Goal: Information Seeking & Learning: Find specific fact

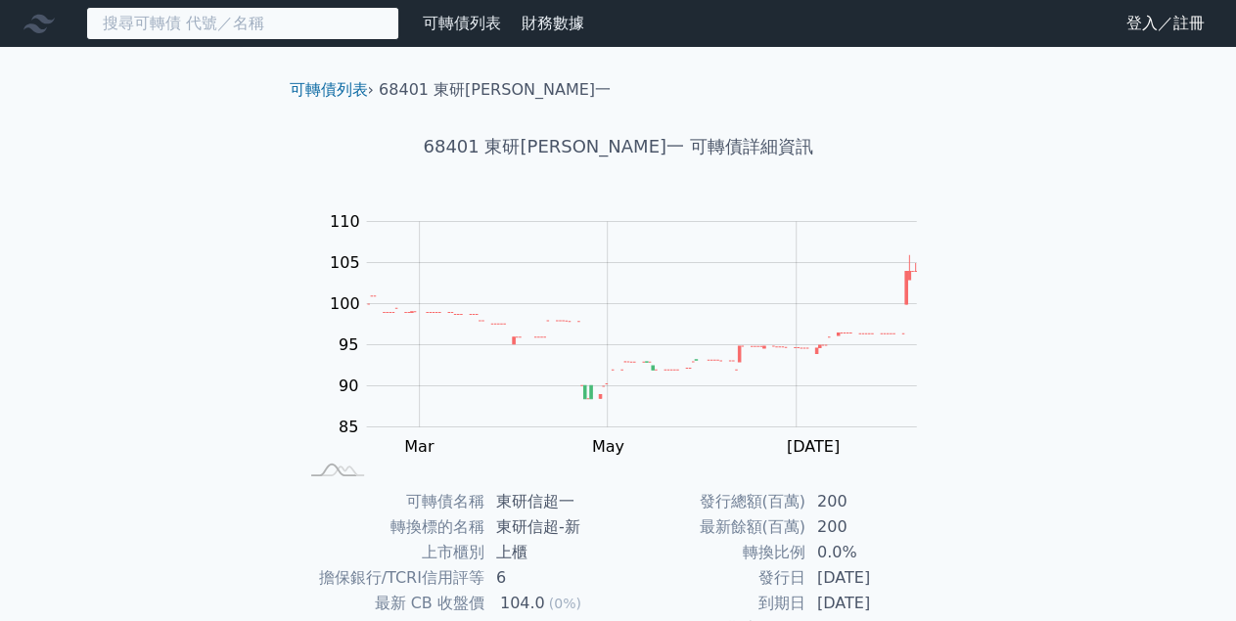
click at [185, 35] on input at bounding box center [242, 23] width 313 height 33
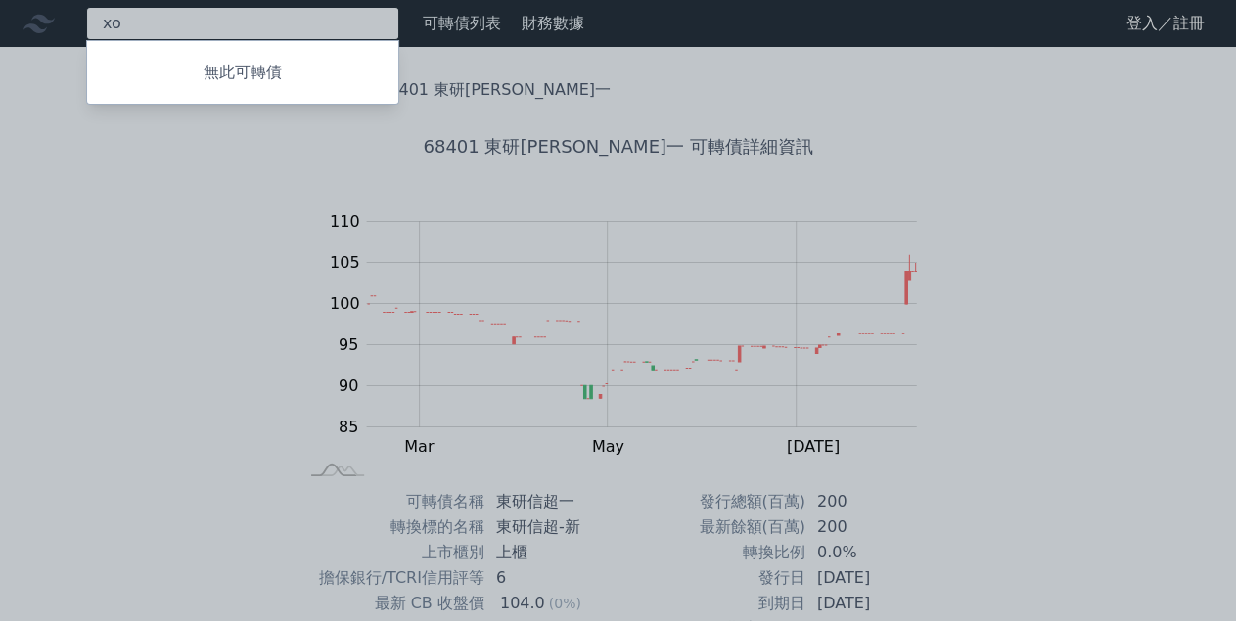
type input "x"
type input "[PERSON_NAME]"
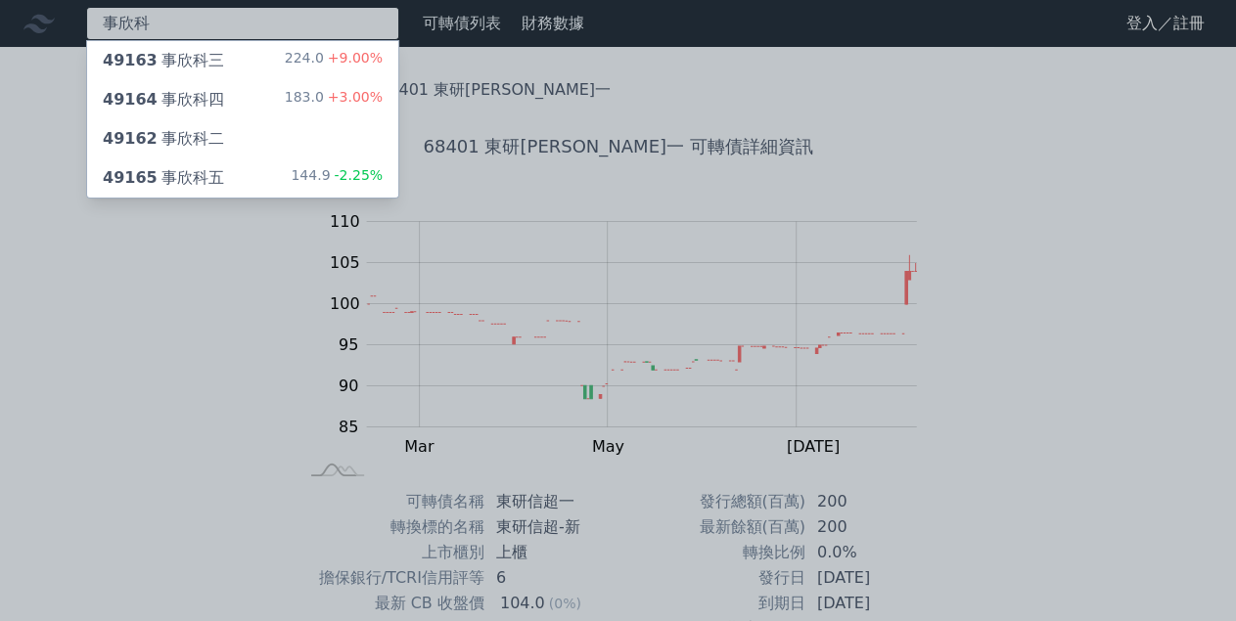
type input "事欣科"
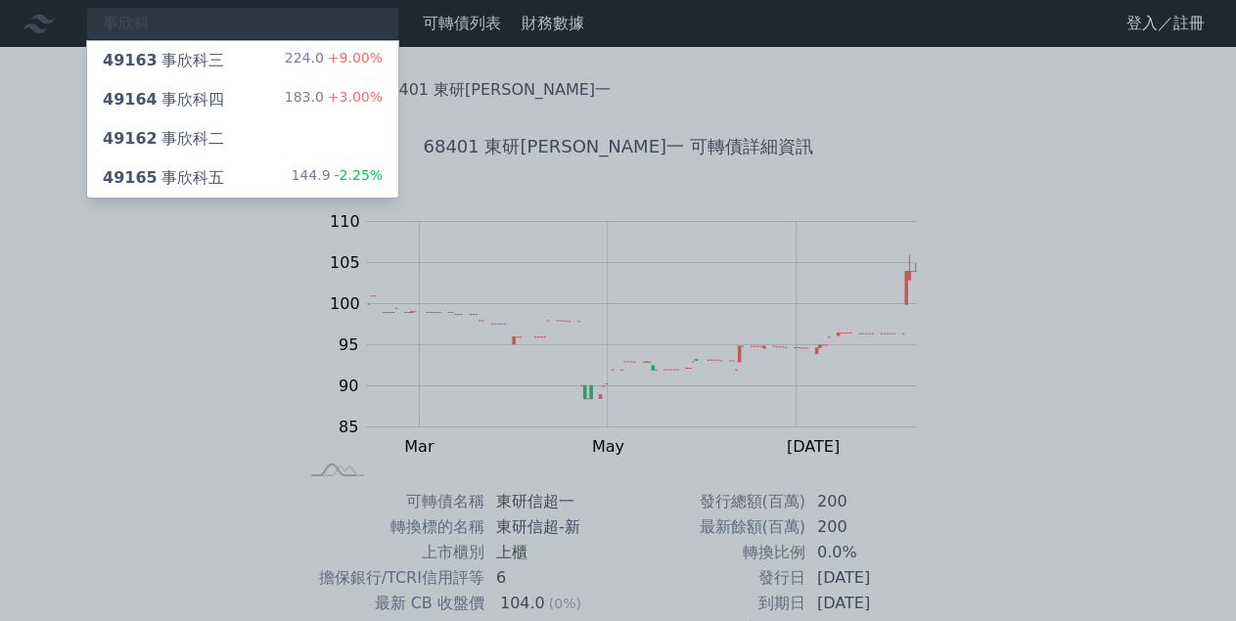
click at [218, 172] on div "49165 事欣科五 144.9 -2.25%" at bounding box center [242, 178] width 311 height 39
click at [173, 105] on div "49164 事欣科四" at bounding box center [163, 99] width 121 height 23
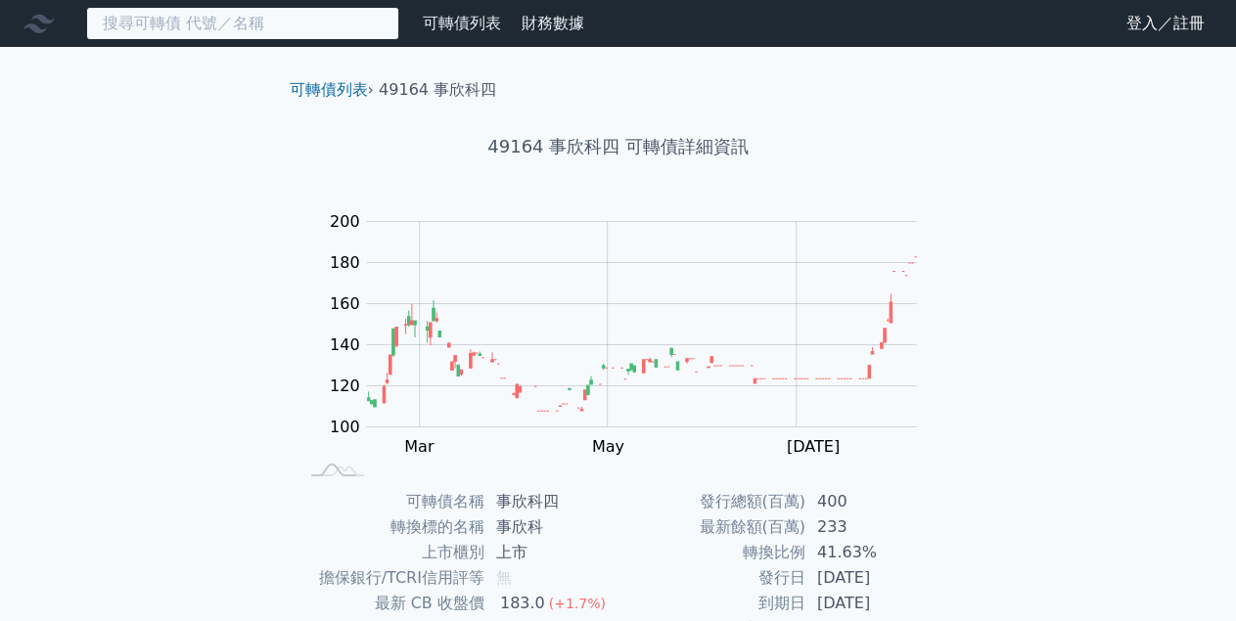
click at [171, 27] on input at bounding box center [242, 23] width 313 height 33
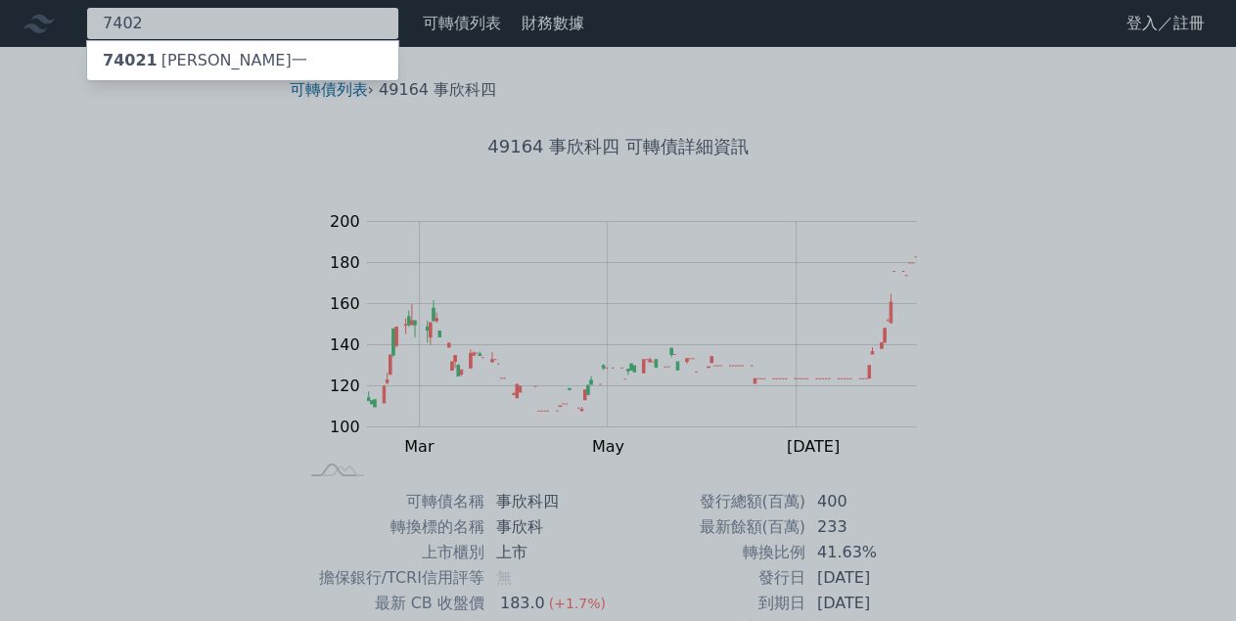
type input "7402"
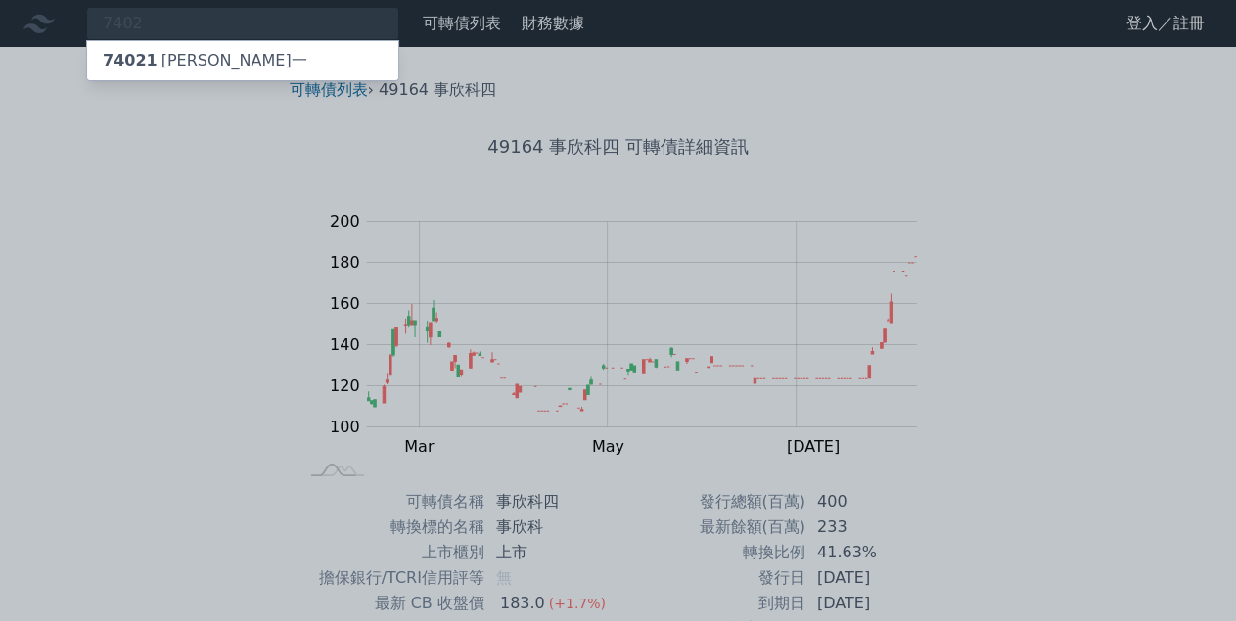
click at [163, 62] on div "74021 [PERSON_NAME]一" at bounding box center [205, 60] width 205 height 23
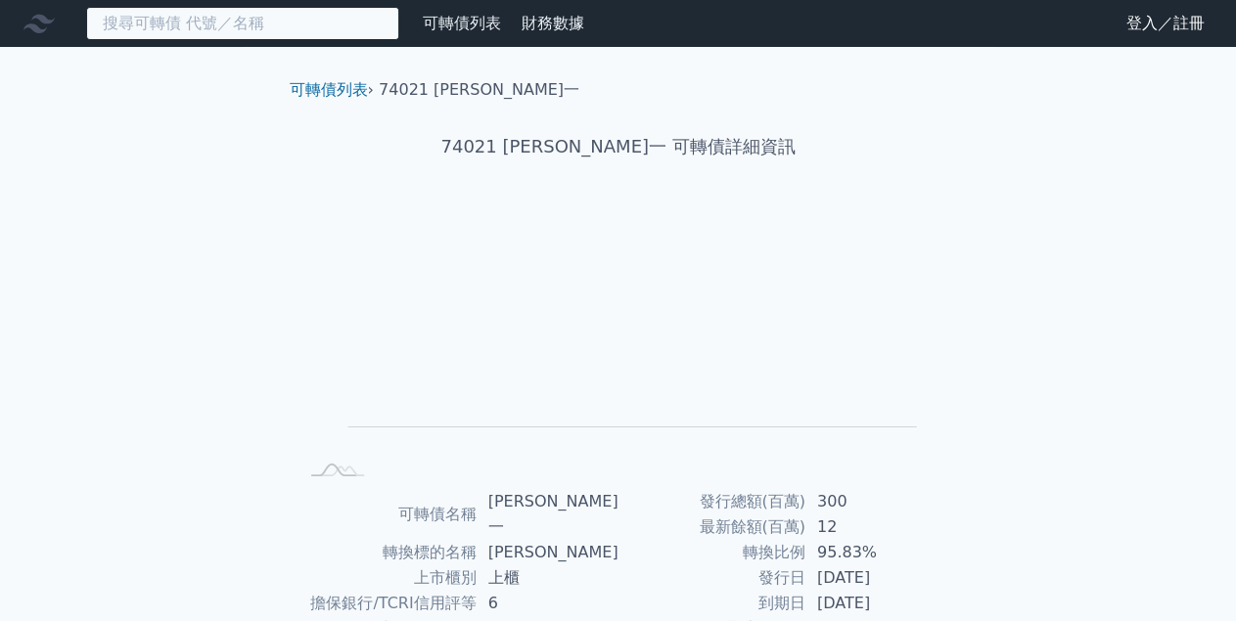
click at [174, 26] on input at bounding box center [242, 23] width 313 height 33
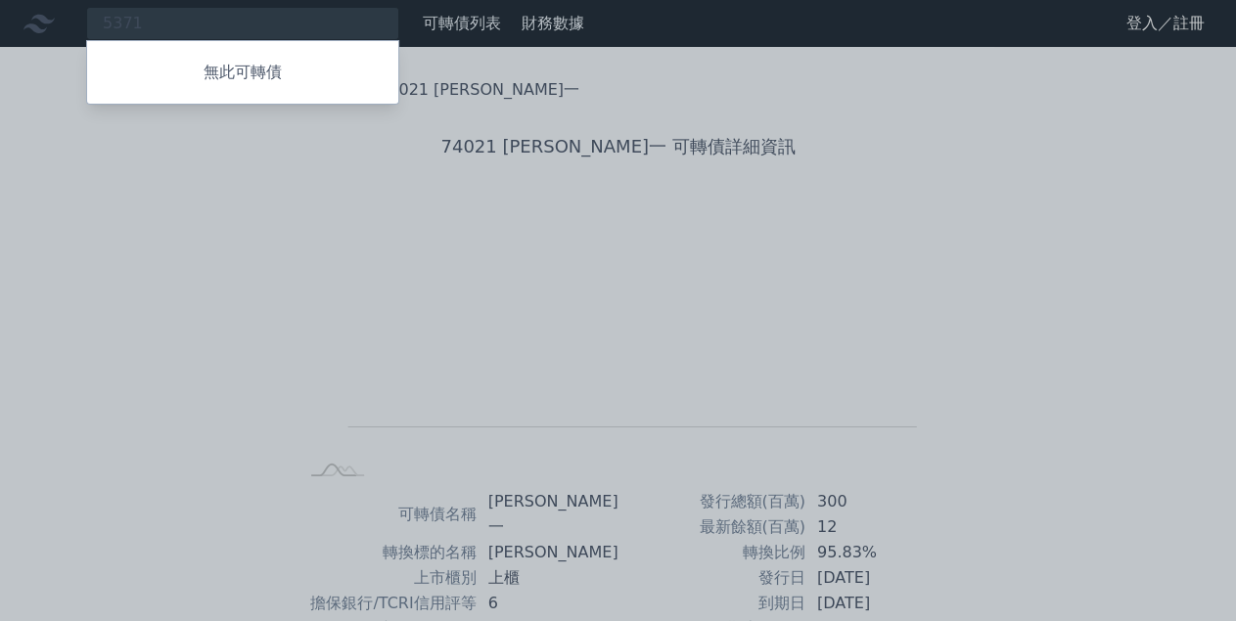
drag, startPoint x: 166, startPoint y: 21, endPoint x: 73, endPoint y: 25, distance: 93.1
click at [68, 25] on div at bounding box center [618, 310] width 1236 height 621
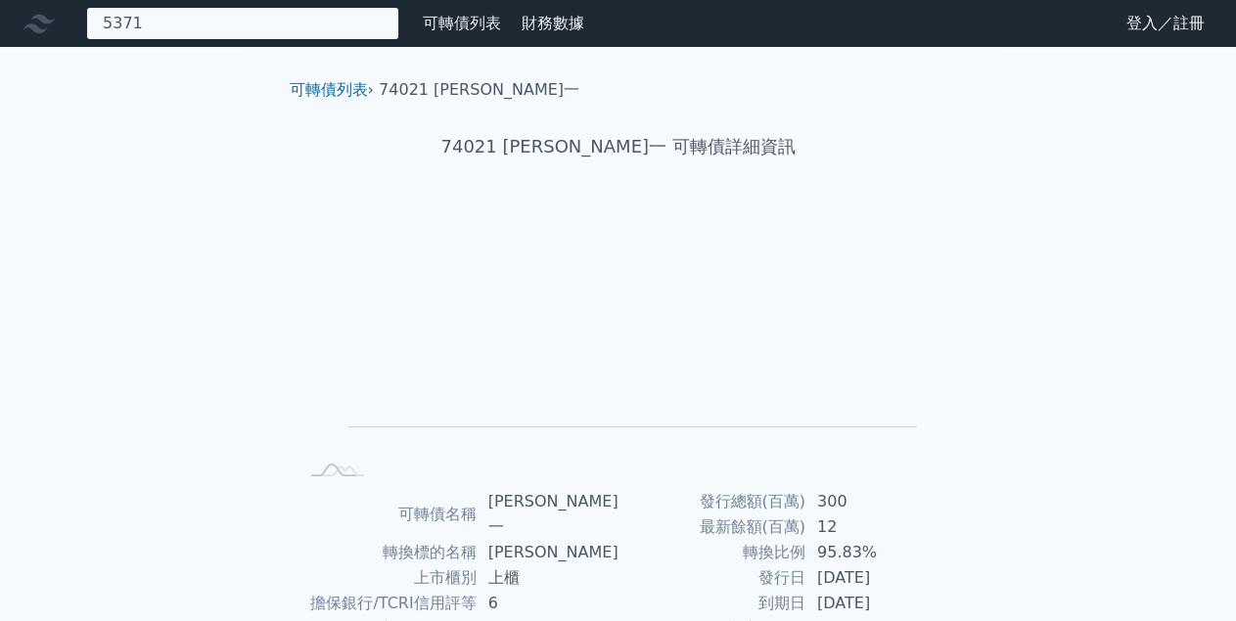
click at [137, 30] on input "5371" at bounding box center [242, 23] width 313 height 33
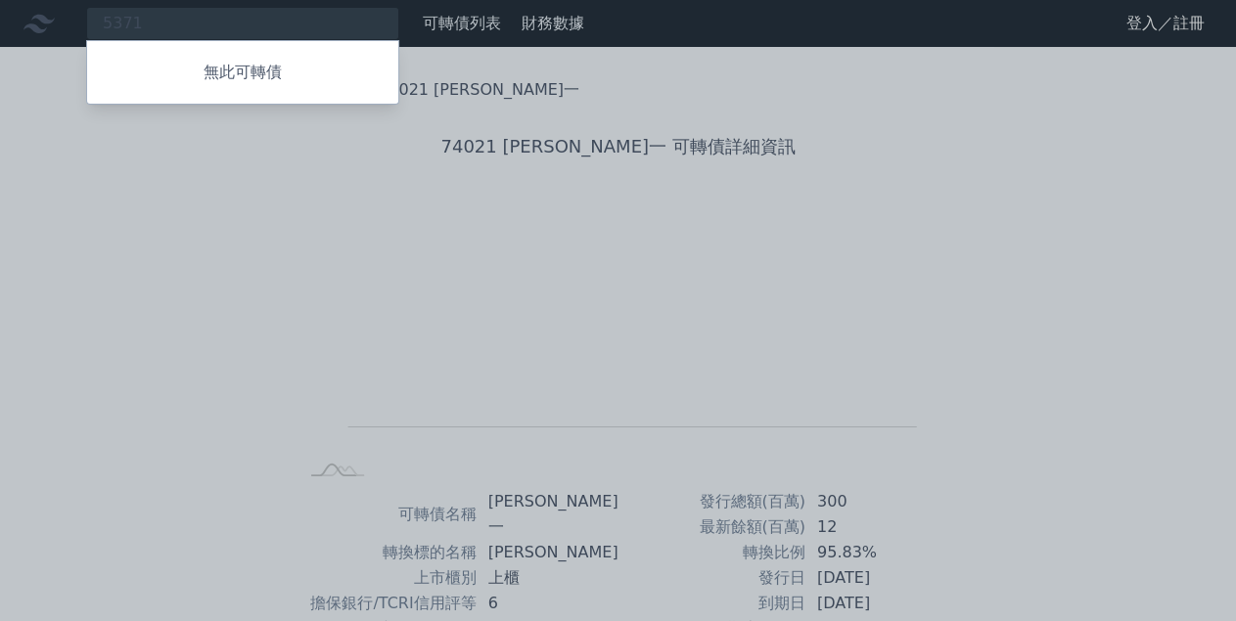
drag, startPoint x: 137, startPoint y: 30, endPoint x: 148, endPoint y: 29, distance: 10.8
click at [128, 29] on div at bounding box center [618, 310] width 1236 height 621
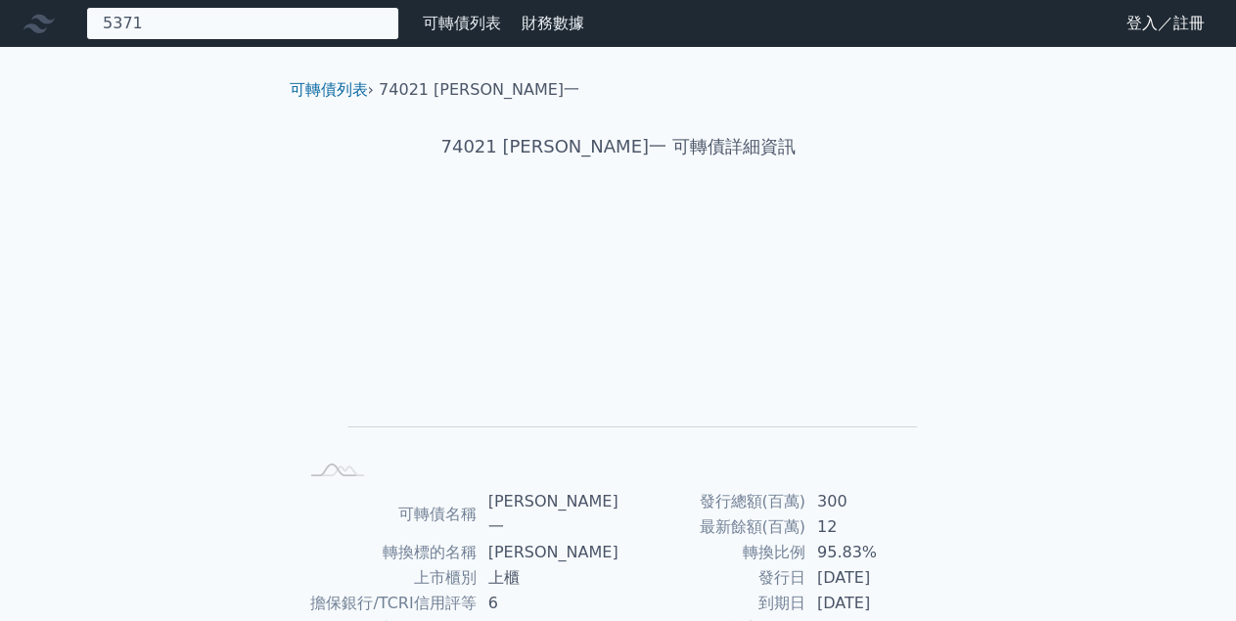
click at [152, 29] on input "5371" at bounding box center [242, 23] width 313 height 33
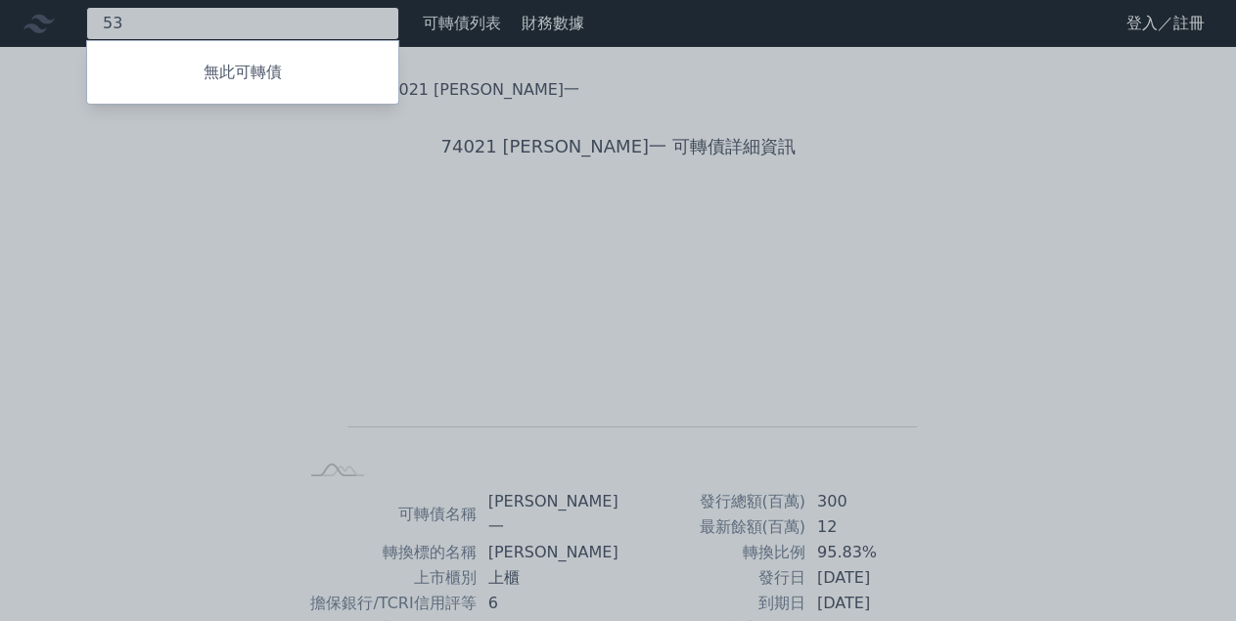
type input "5"
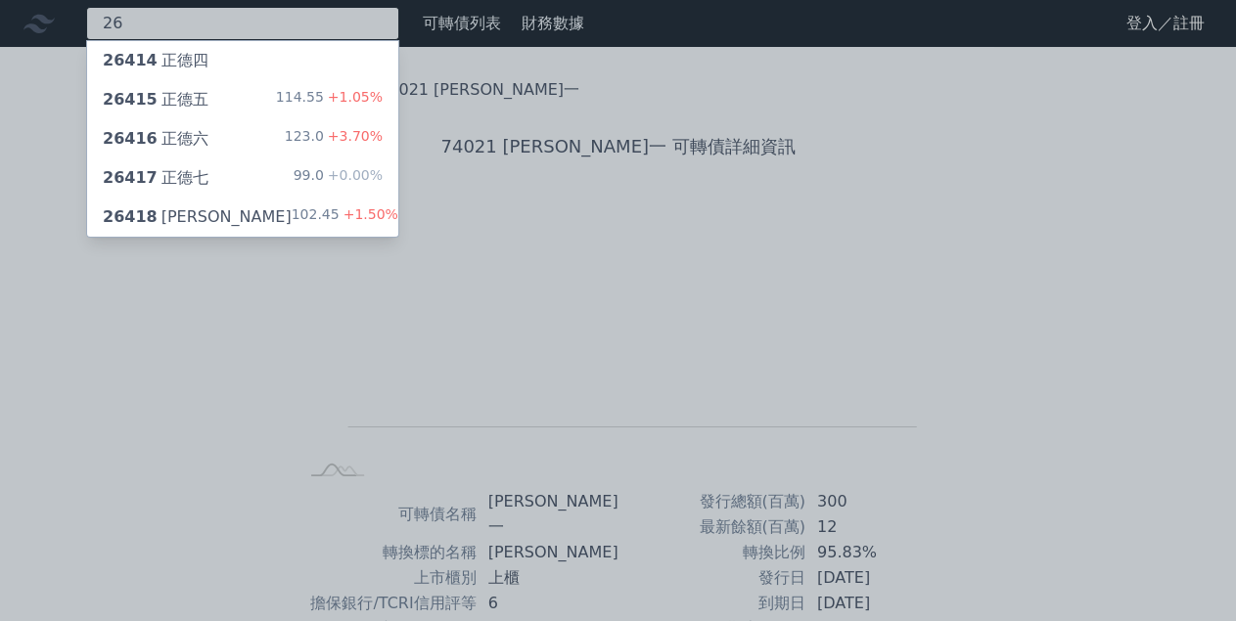
type input "2"
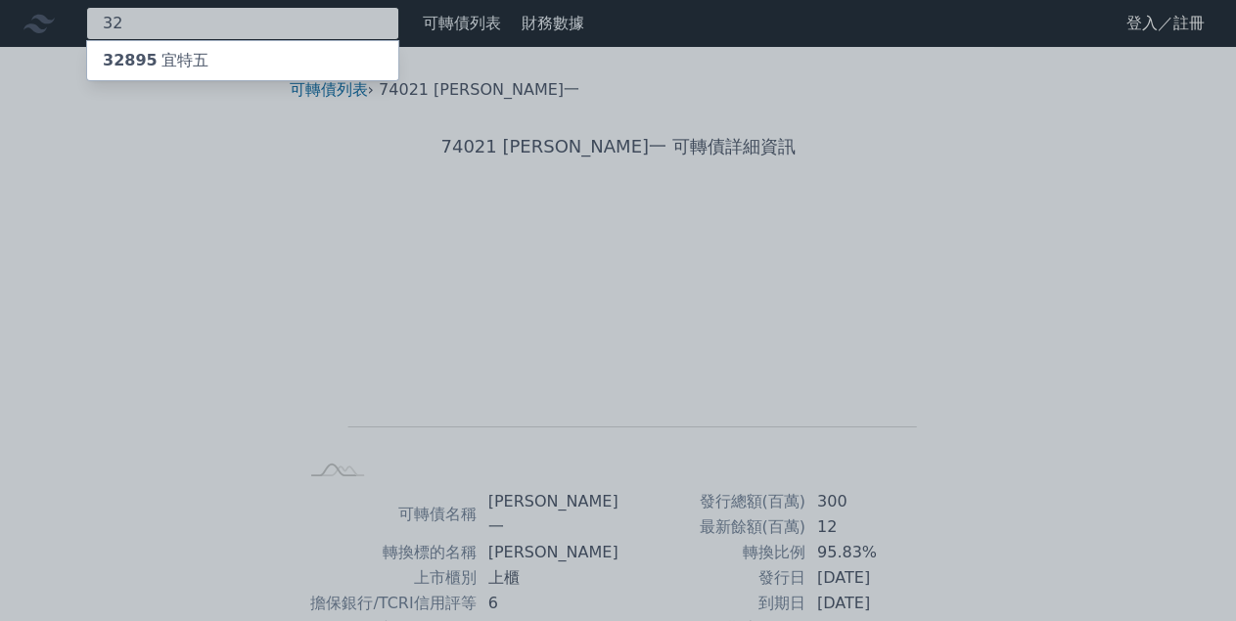
type input "3"
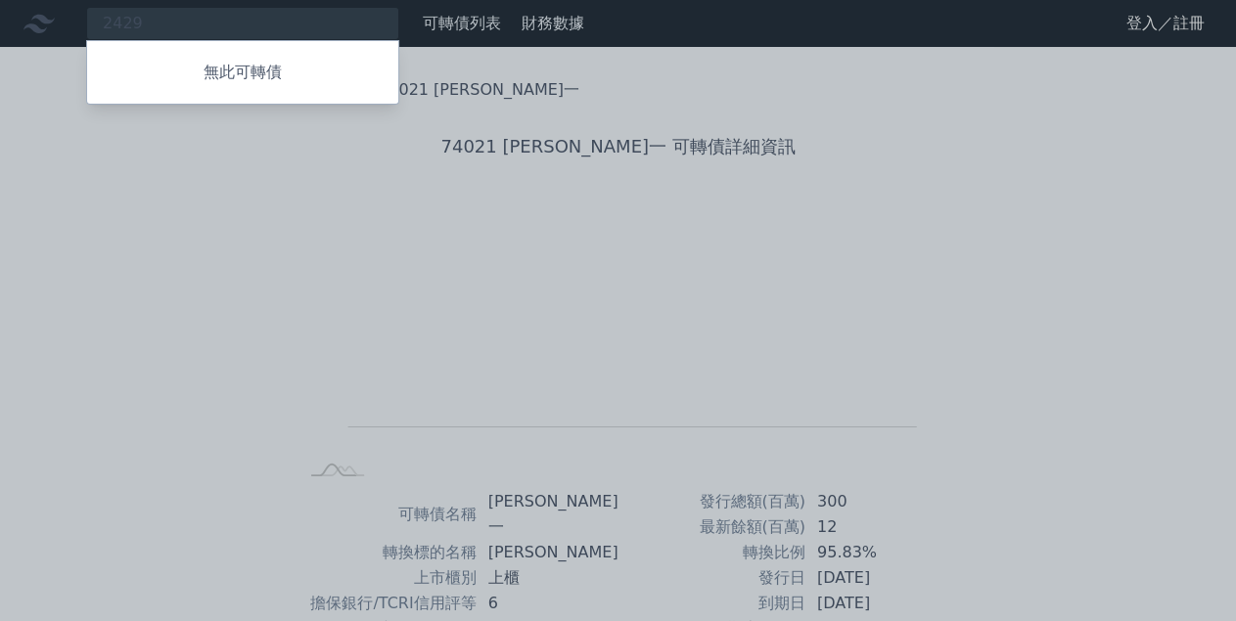
click at [73, 252] on div at bounding box center [618, 310] width 1236 height 621
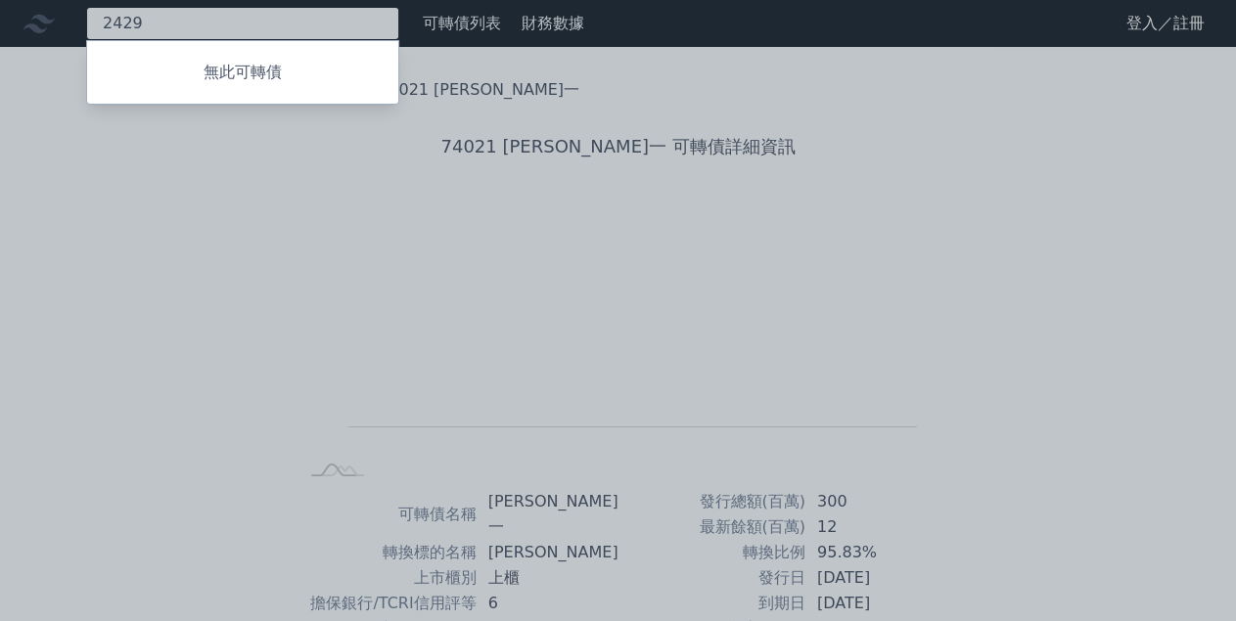
drag, startPoint x: 168, startPoint y: 26, endPoint x: 66, endPoint y: 26, distance: 102.7
click at [86, 26] on input "2429" at bounding box center [242, 23] width 313 height 33
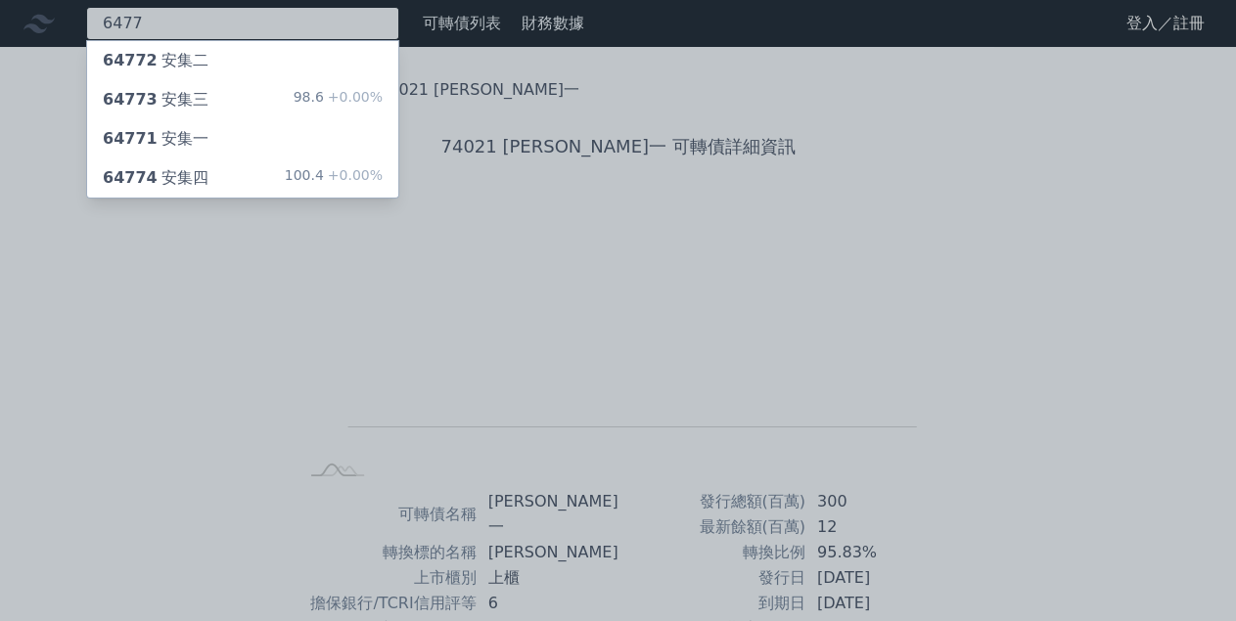
type input "6477"
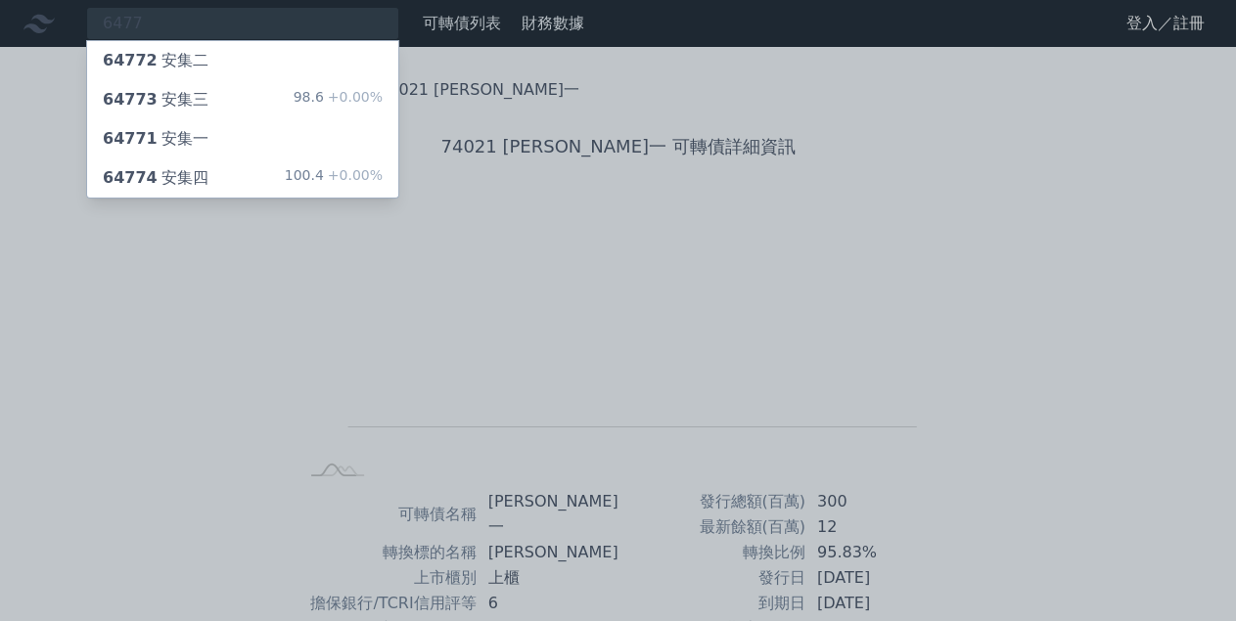
click at [118, 83] on div "64773 安集三 98.6 +0.00%" at bounding box center [242, 99] width 311 height 39
click at [181, 161] on div "64774 安集四 100.4 +0.00%" at bounding box center [242, 178] width 311 height 39
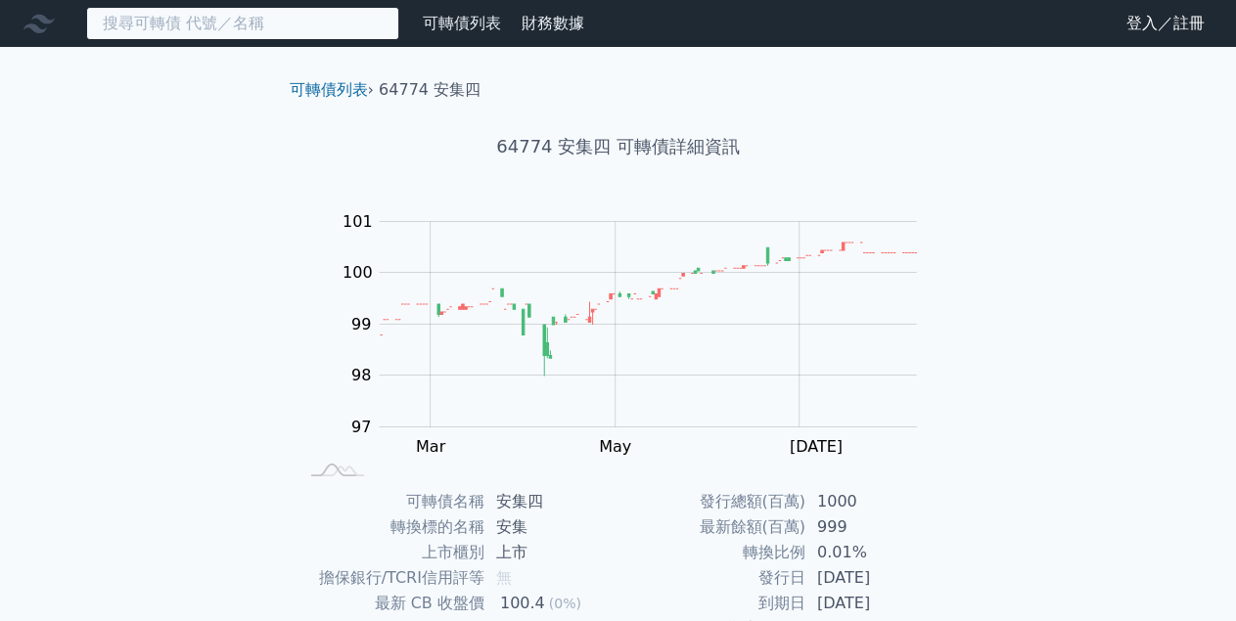
click at [278, 28] on input at bounding box center [242, 23] width 313 height 33
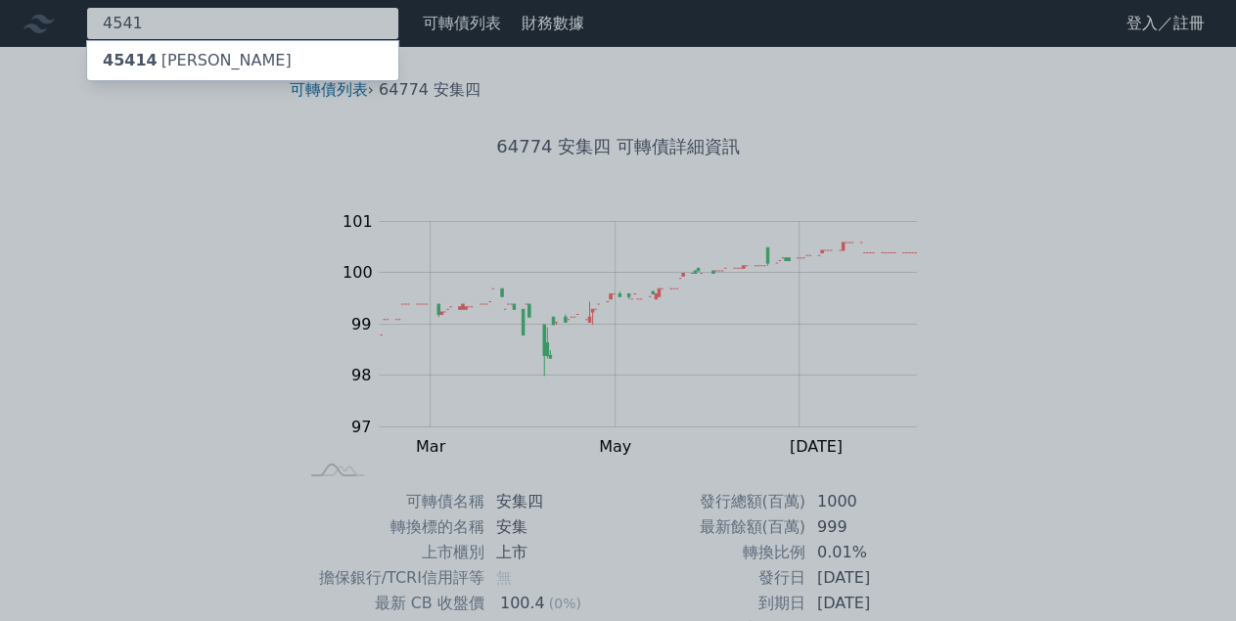
type input "4541"
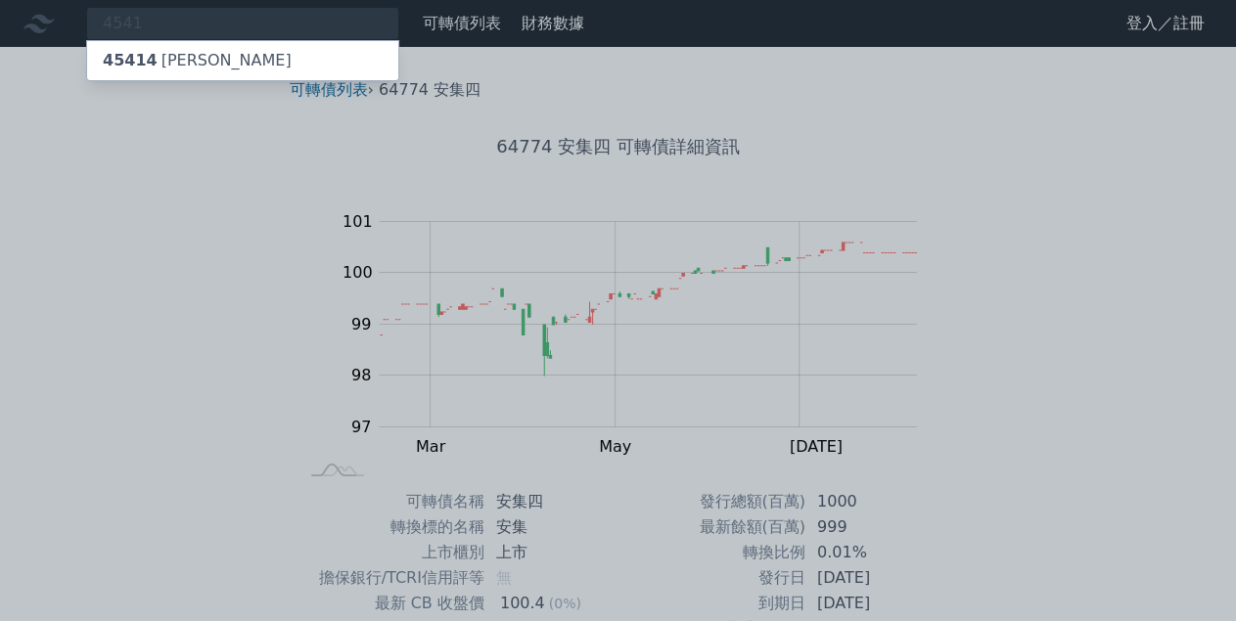
click at [298, 66] on div "45414 [PERSON_NAME]" at bounding box center [242, 60] width 311 height 39
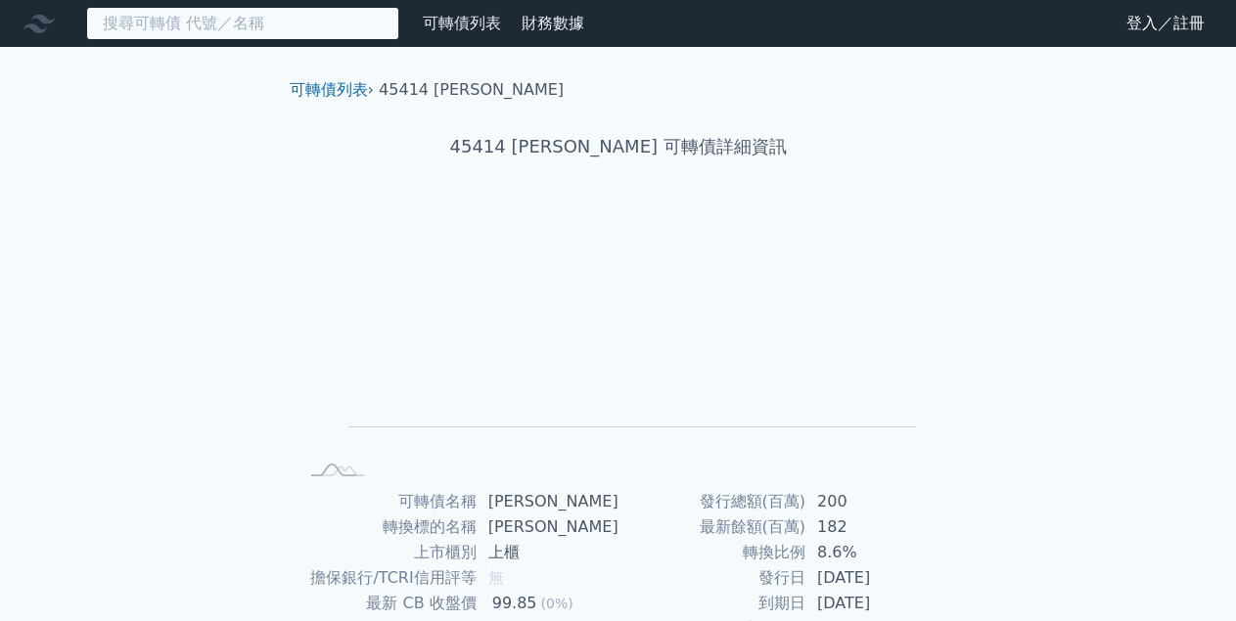
click at [212, 28] on input at bounding box center [242, 23] width 313 height 33
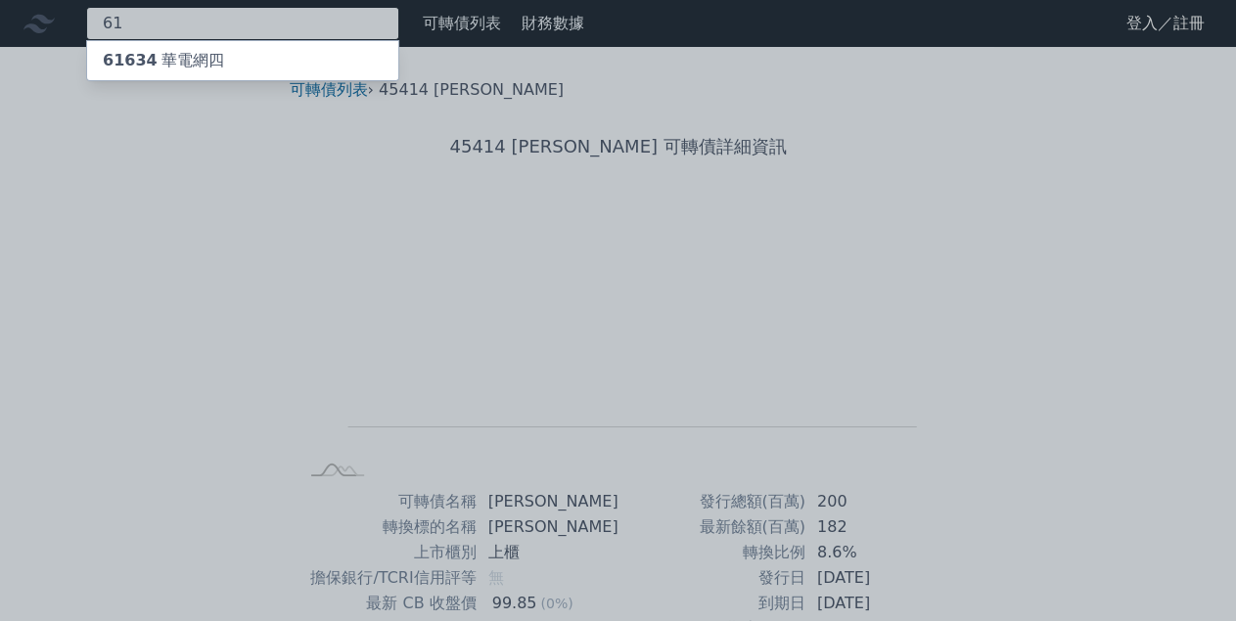
type input "6"
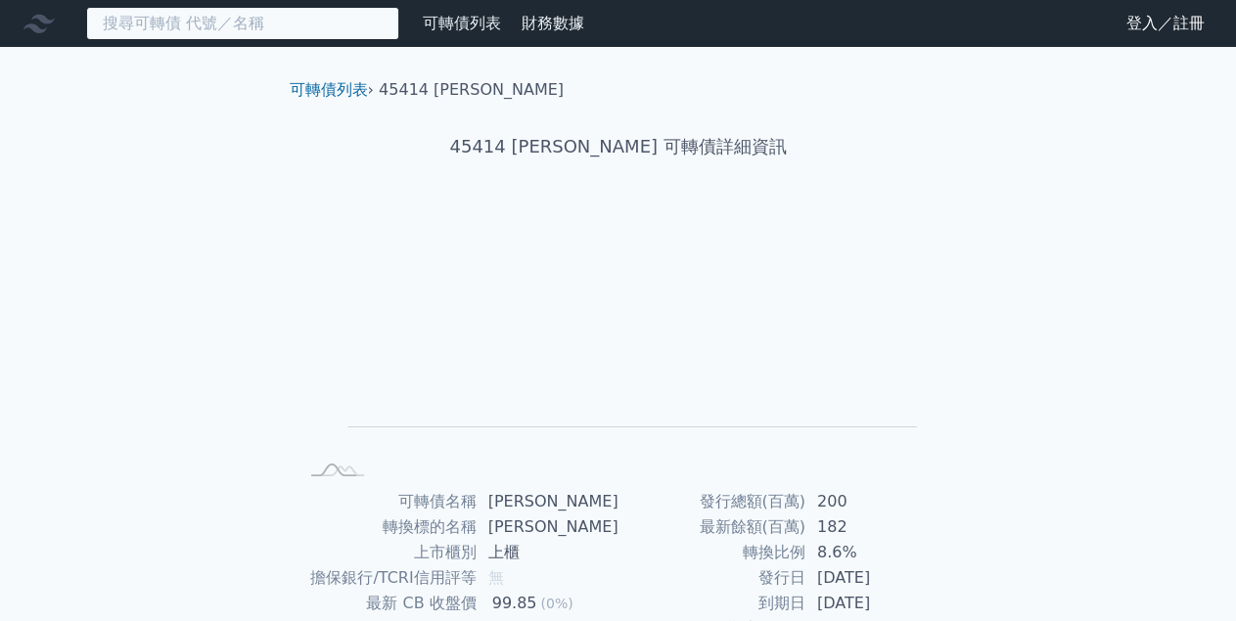
click at [131, 26] on input at bounding box center [242, 23] width 313 height 33
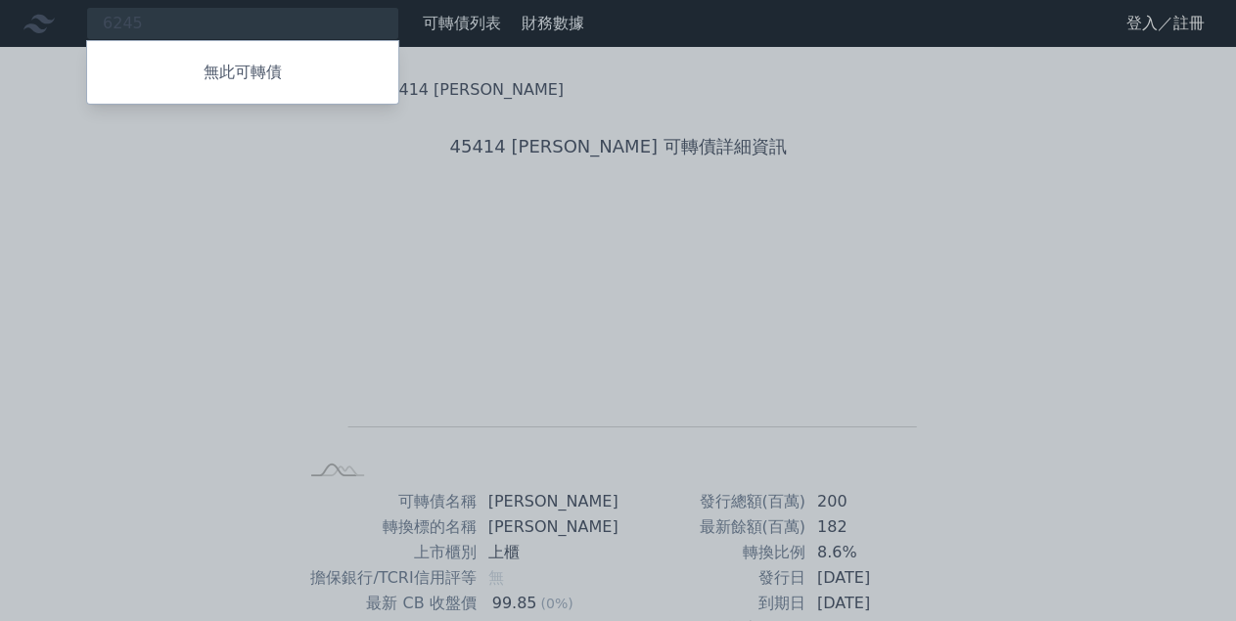
click at [181, 22] on div at bounding box center [618, 310] width 1236 height 621
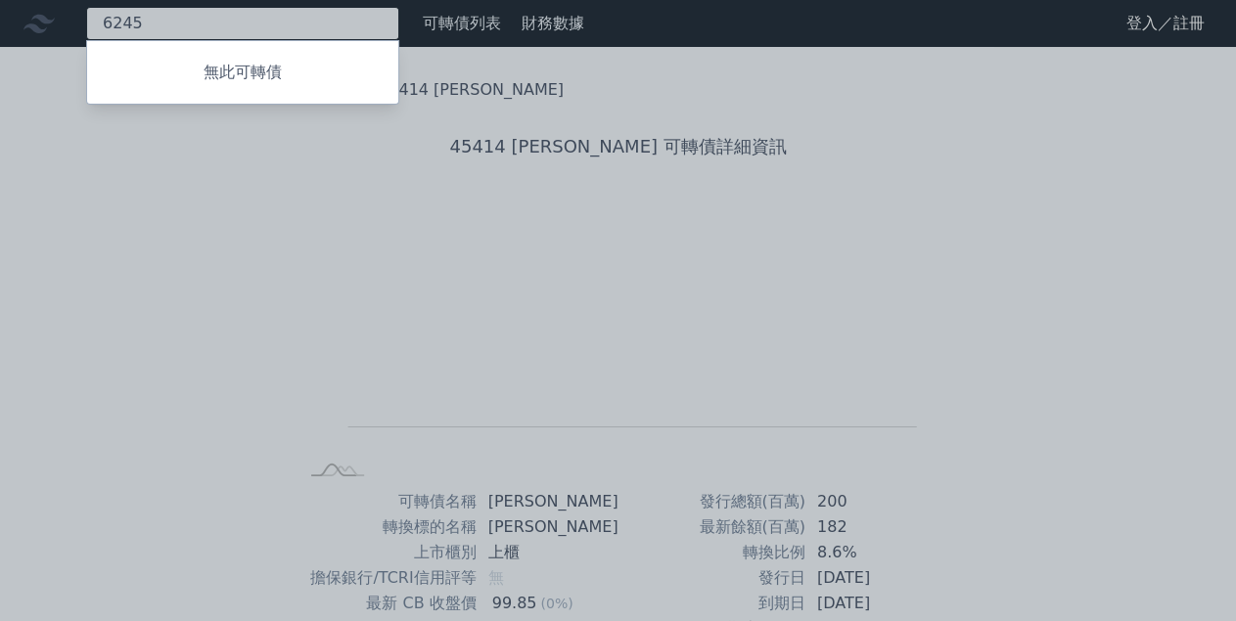
click at [181, 22] on input "6245" at bounding box center [242, 23] width 313 height 33
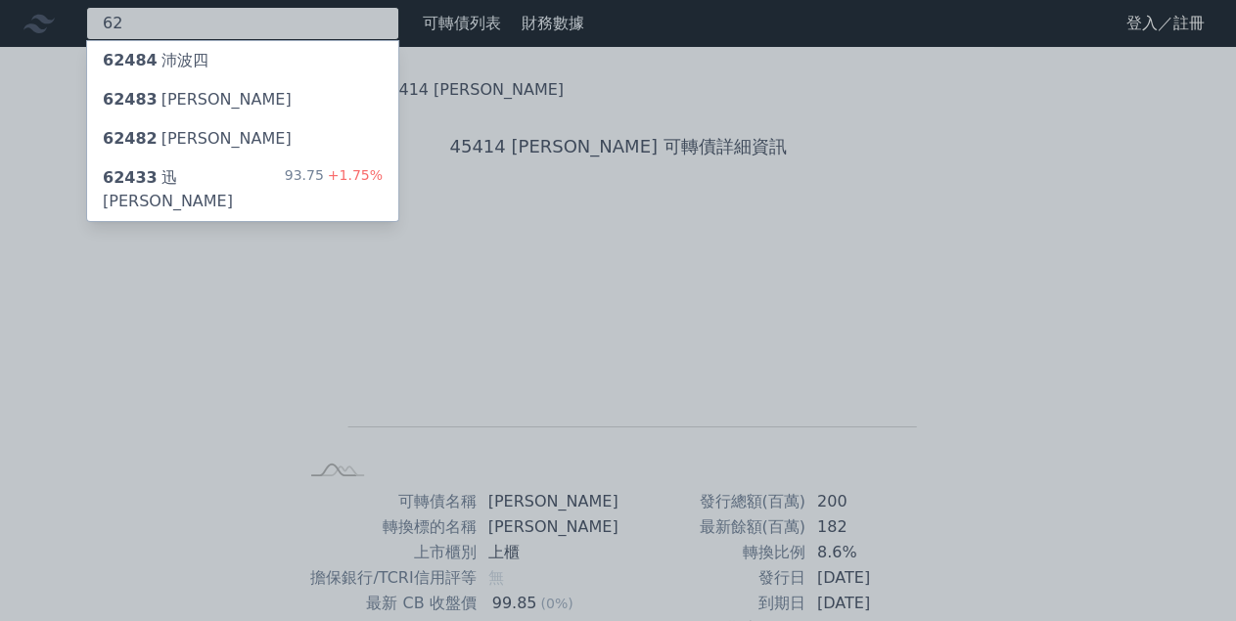
type input "6"
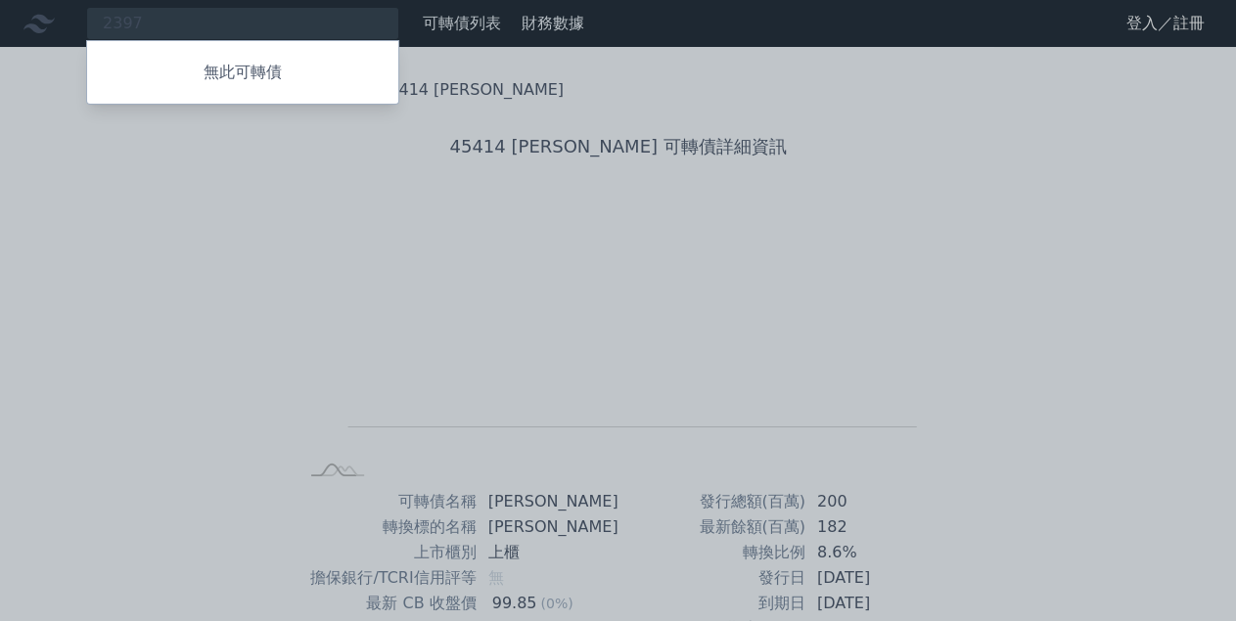
click at [176, 26] on div at bounding box center [618, 310] width 1236 height 621
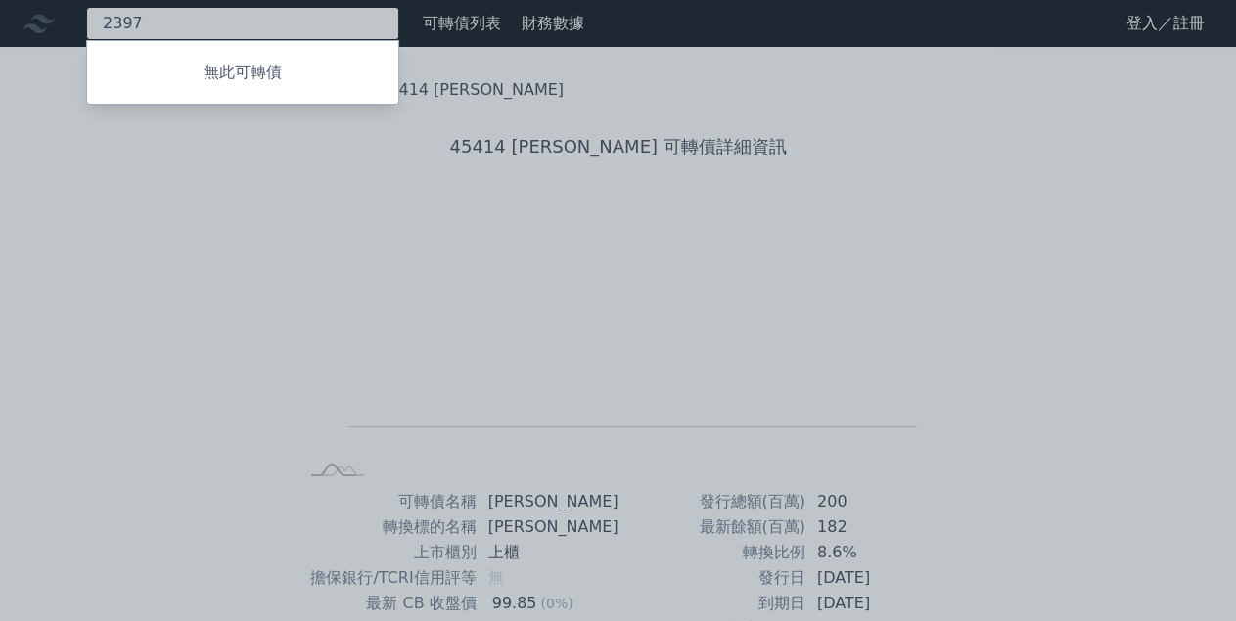
drag, startPoint x: 173, startPoint y: 26, endPoint x: 80, endPoint y: 26, distance: 93.0
click at [86, 26] on input "2397" at bounding box center [242, 23] width 313 height 33
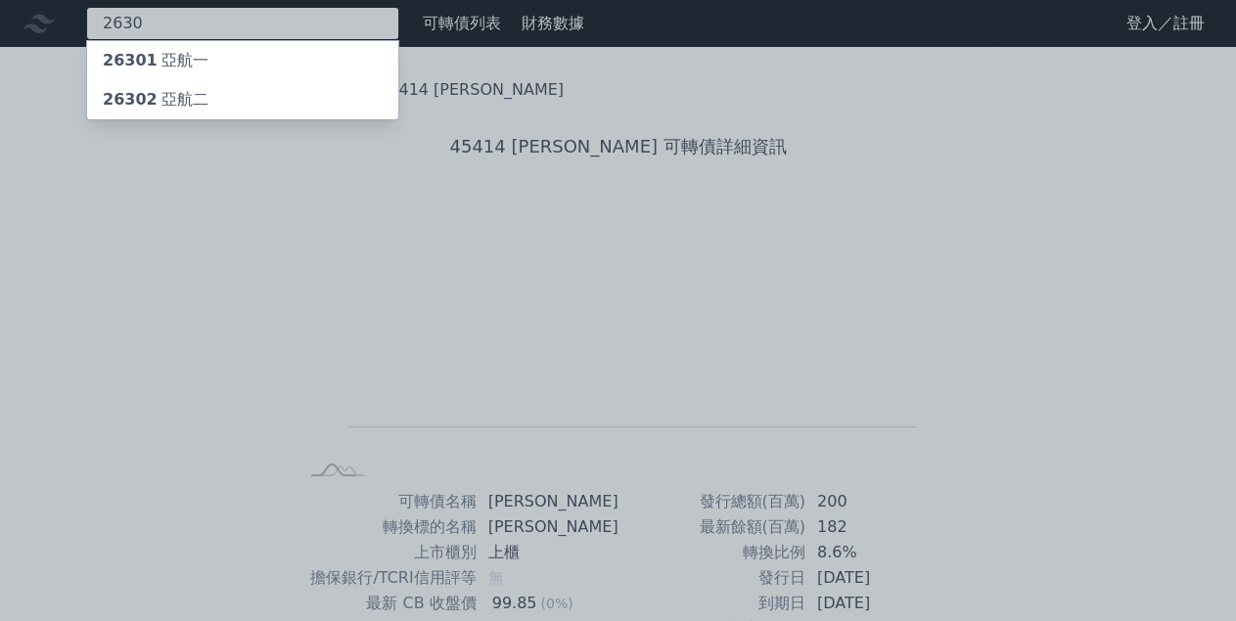
type input "2630"
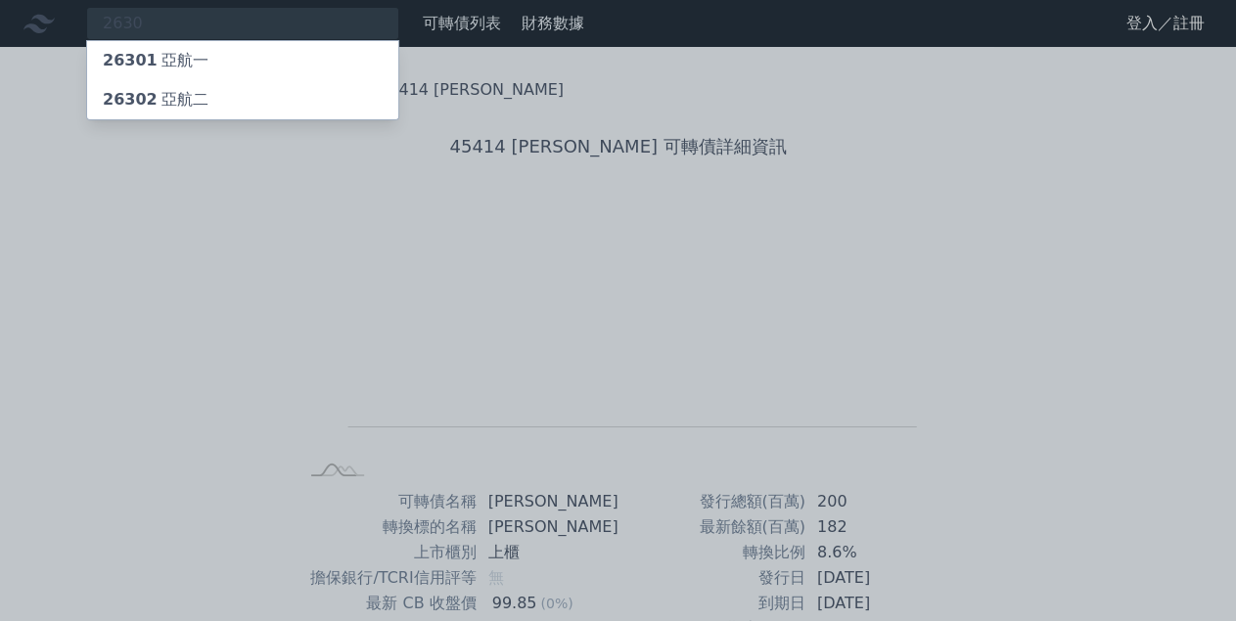
click at [147, 68] on span "26301" at bounding box center [130, 60] width 55 height 19
click at [174, 97] on div "26302 亞航二" at bounding box center [156, 99] width 106 height 23
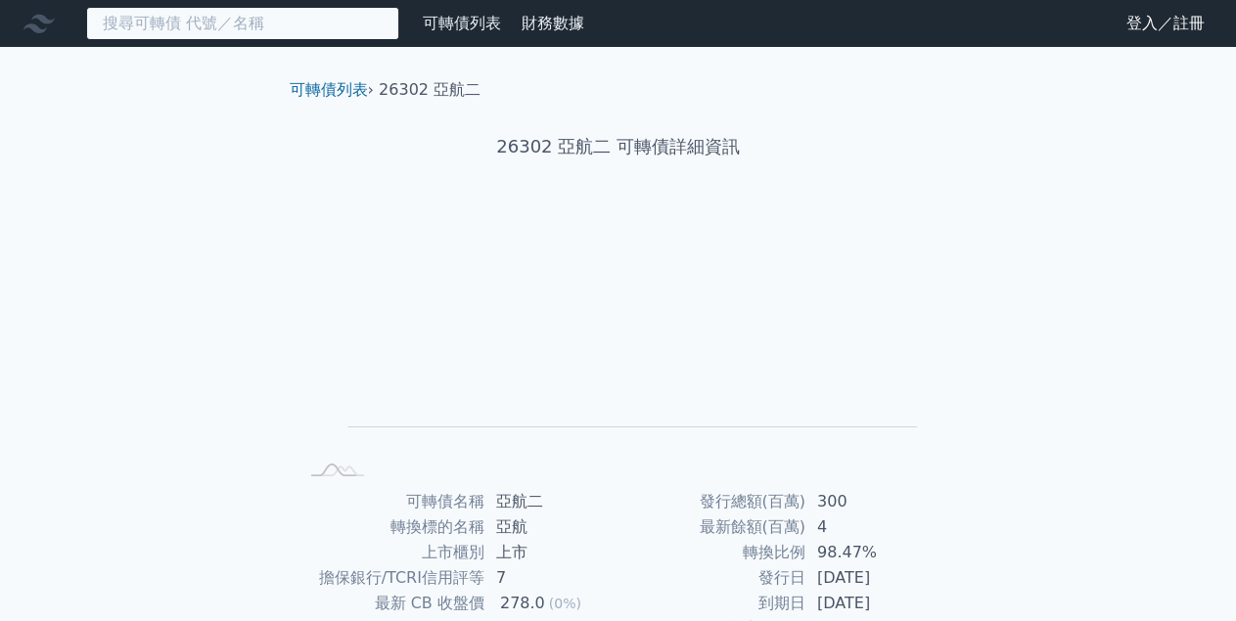
click at [212, 32] on input at bounding box center [242, 23] width 313 height 33
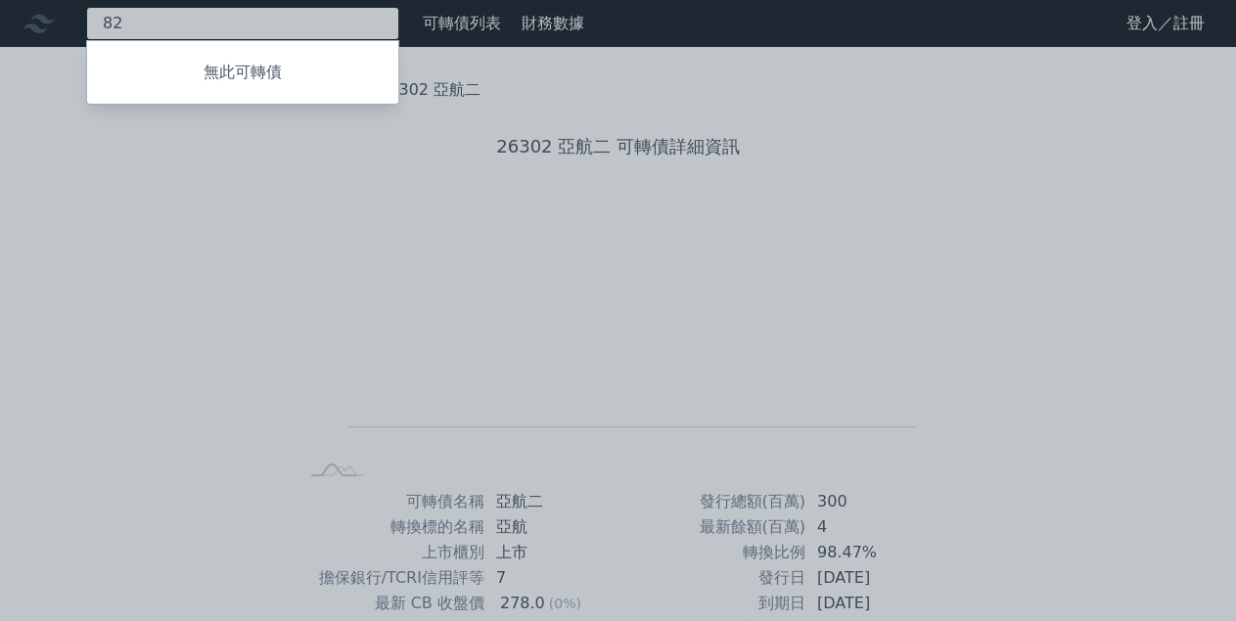
type input "8"
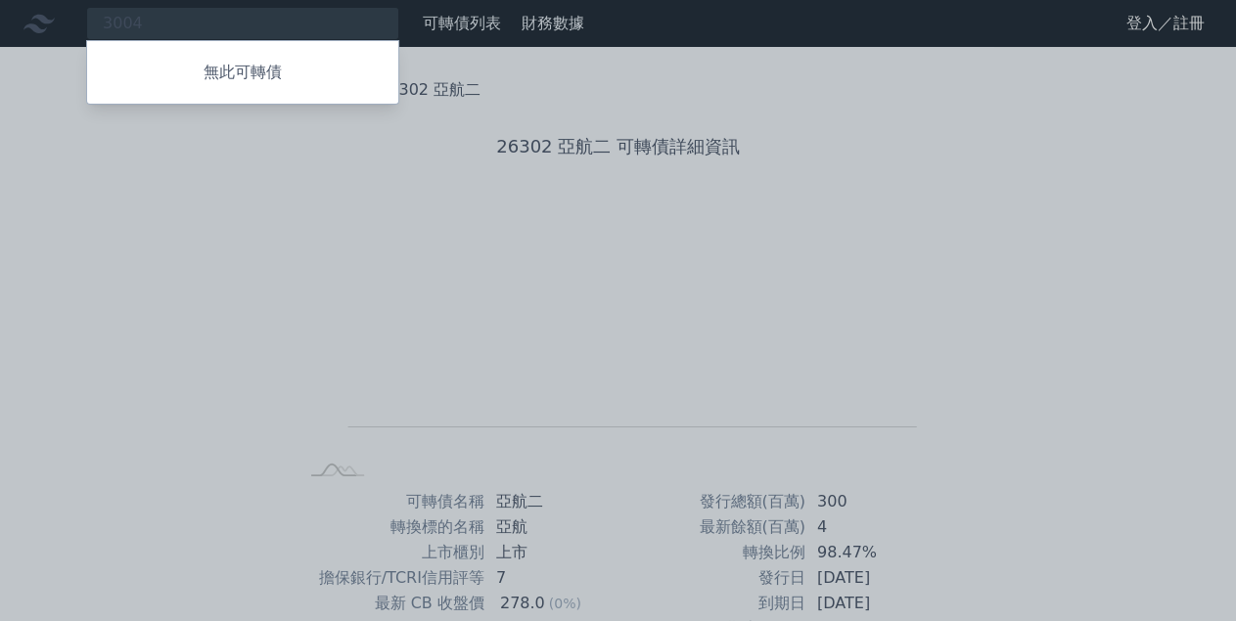
drag, startPoint x: 171, startPoint y: 26, endPoint x: 81, endPoint y: 24, distance: 90.0
click at [81, 24] on div at bounding box center [618, 310] width 1236 height 621
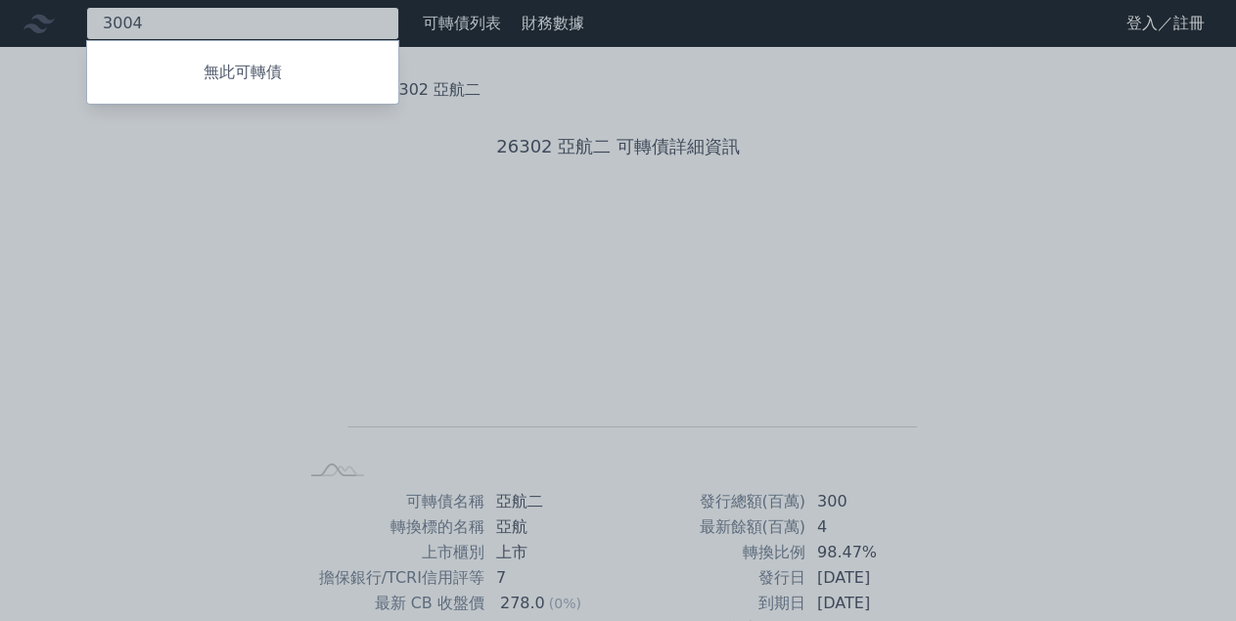
drag, startPoint x: 144, startPoint y: 26, endPoint x: 72, endPoint y: 25, distance: 71.4
click at [86, 25] on input "3004" at bounding box center [242, 23] width 313 height 33
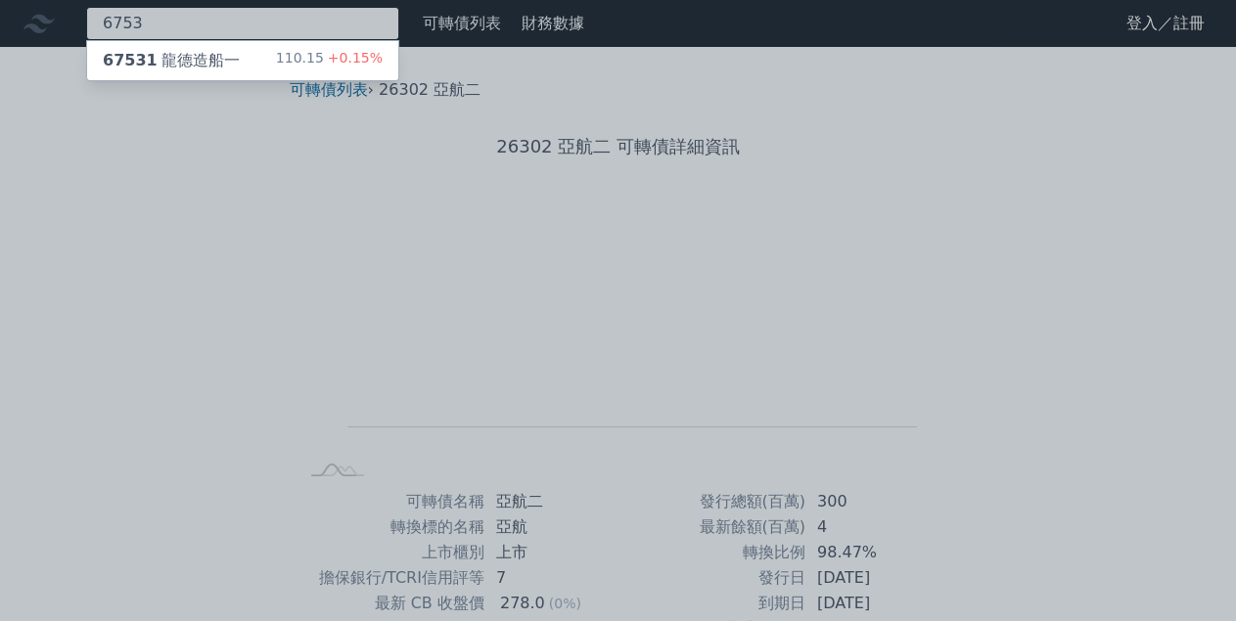
type input "6753"
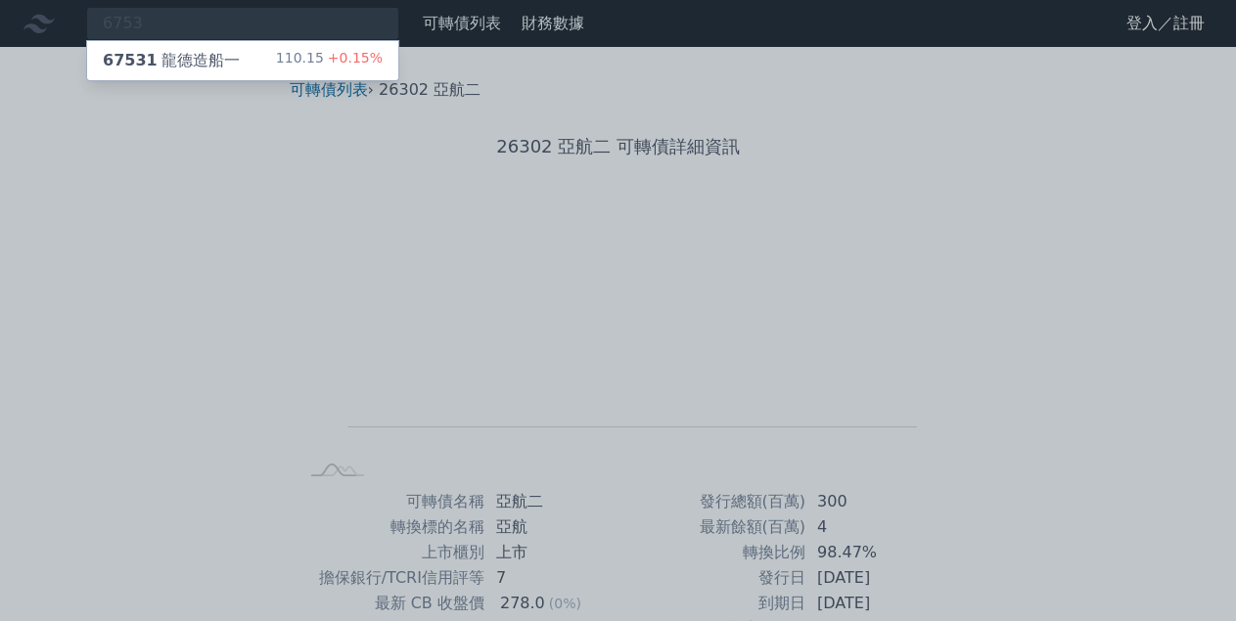
click at [140, 54] on span "67531" at bounding box center [130, 60] width 55 height 19
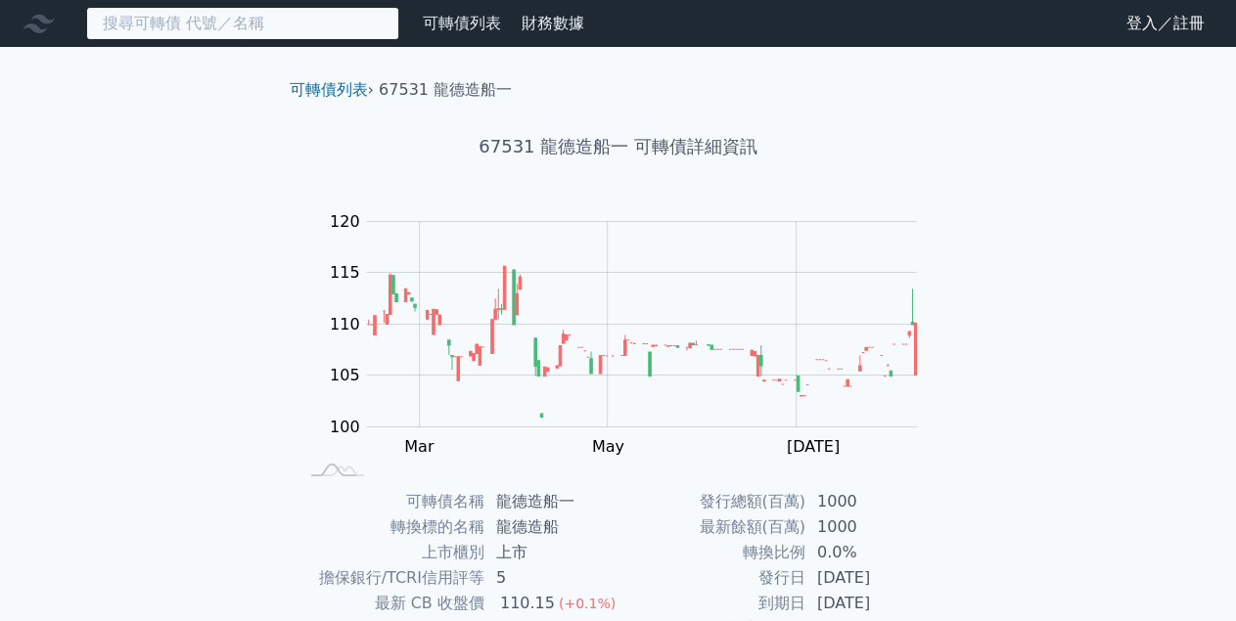
click at [202, 21] on input at bounding box center [242, 23] width 313 height 33
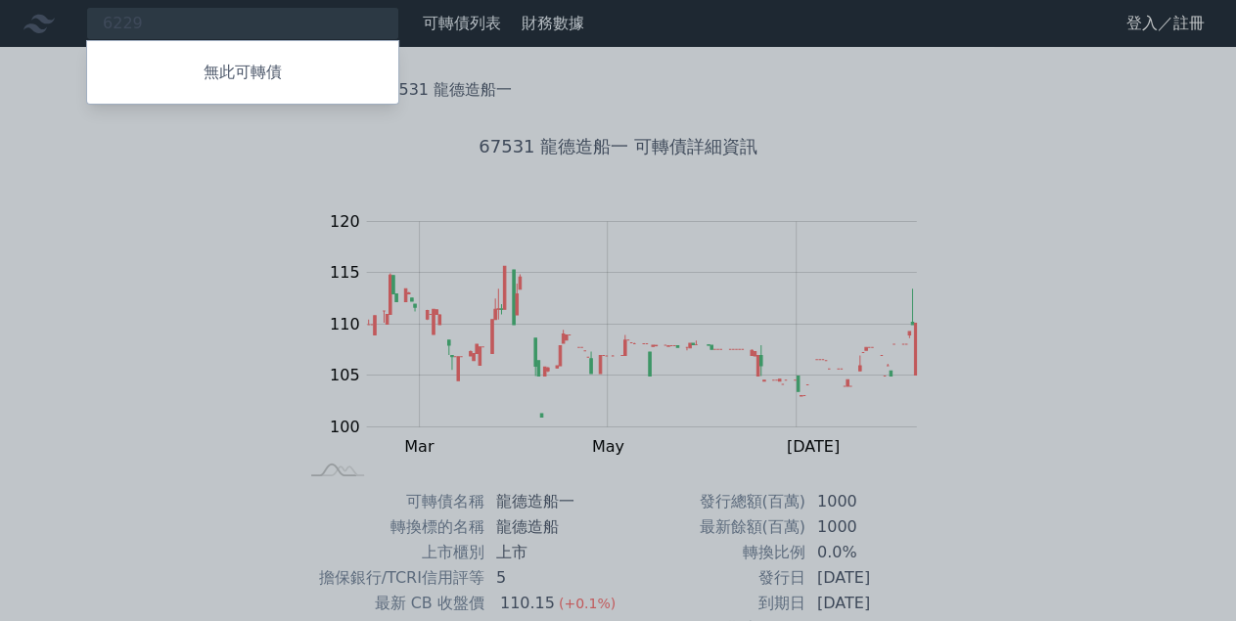
drag, startPoint x: 184, startPoint y: 17, endPoint x: 126, endPoint y: 21, distance: 57.9
click at [120, 20] on div at bounding box center [618, 310] width 1236 height 621
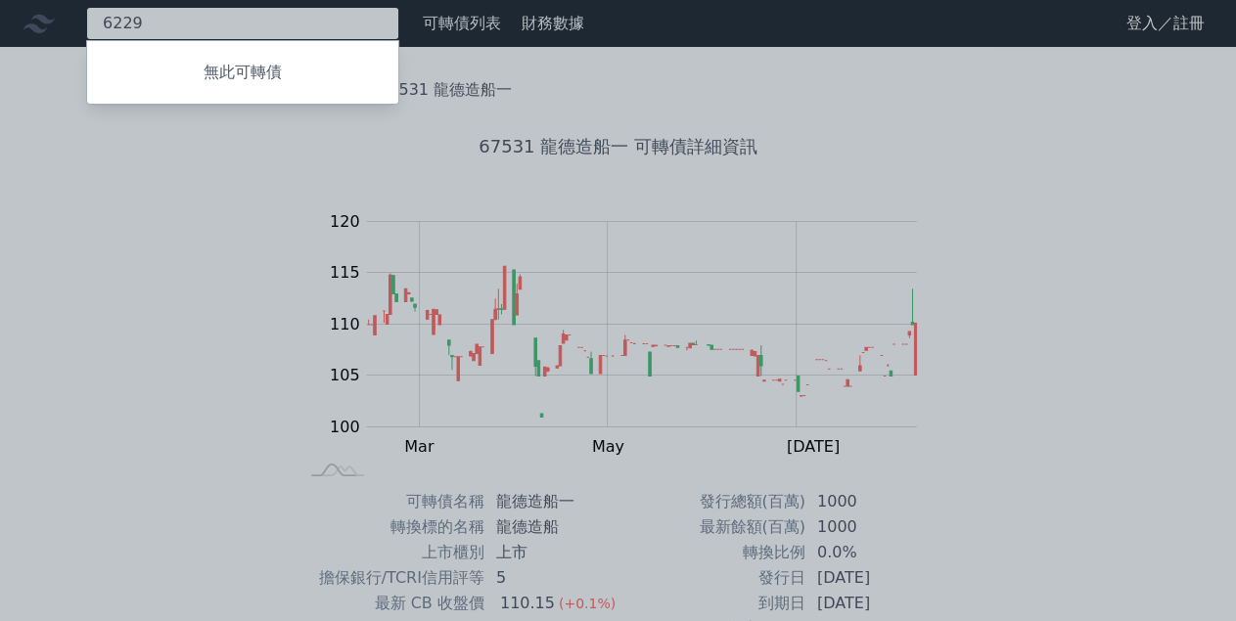
drag, startPoint x: 148, startPoint y: 24, endPoint x: 71, endPoint y: 24, distance: 76.3
click at [86, 24] on input "6229" at bounding box center [242, 23] width 313 height 33
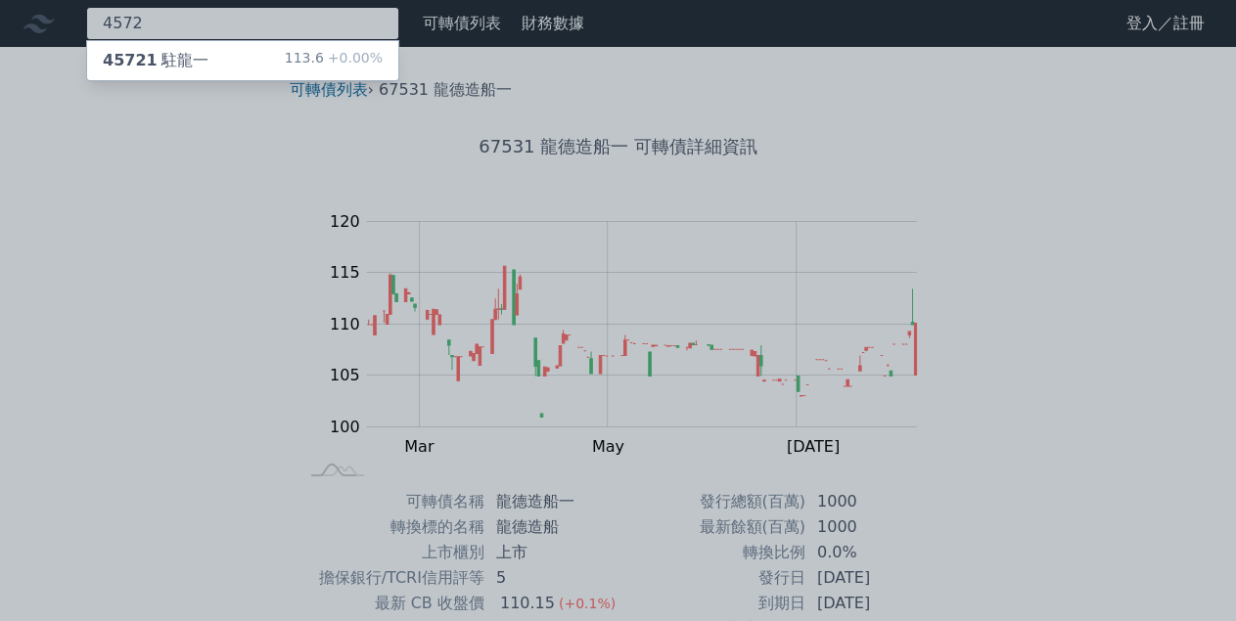
type input "4572"
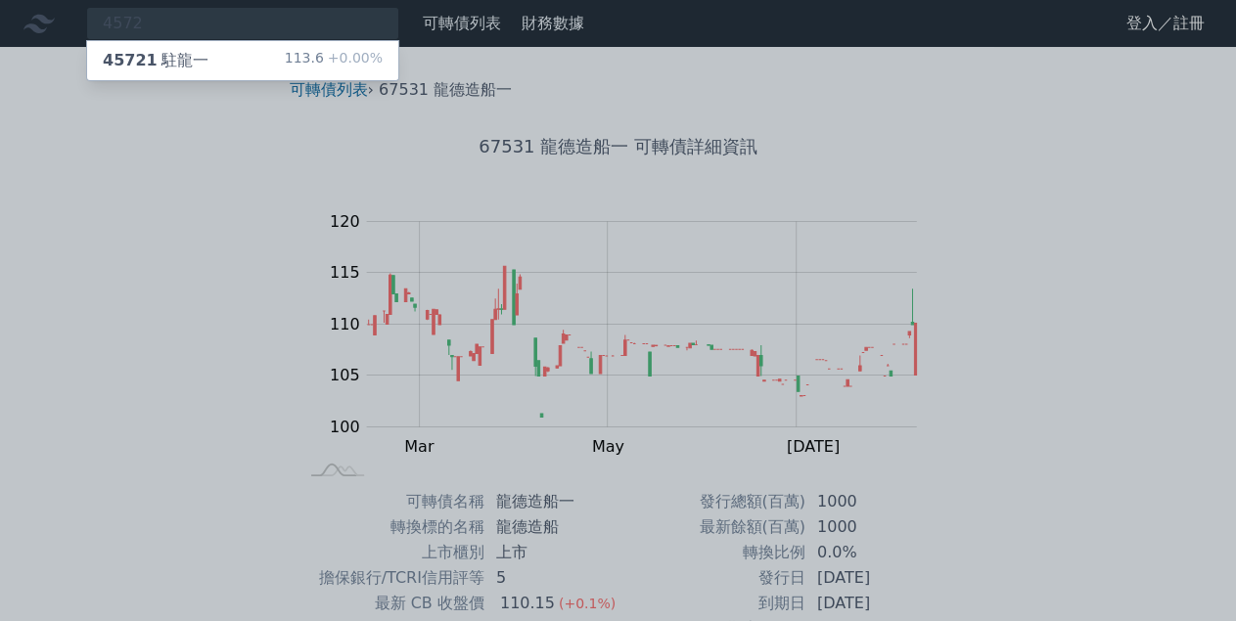
click at [119, 61] on span "45721" at bounding box center [130, 60] width 55 height 19
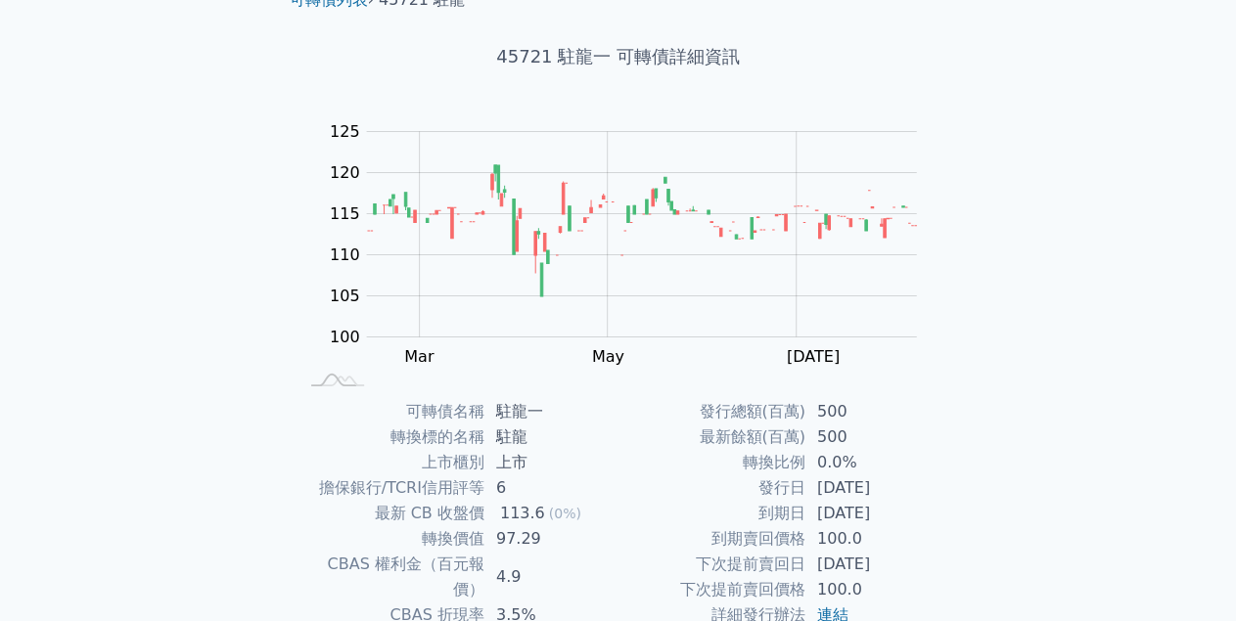
scroll to position [88, 0]
